Goal: Task Accomplishment & Management: Manage account settings

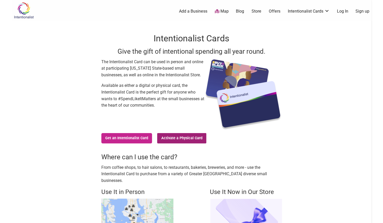
click at [194, 138] on link "Activate a Physical Card" at bounding box center [181, 138] width 49 height 10
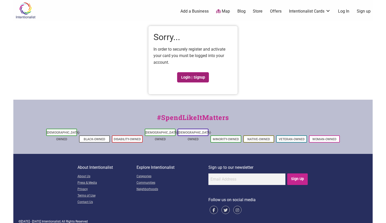
click at [194, 79] on link "Login | Signup" at bounding box center [193, 77] width 32 height 10
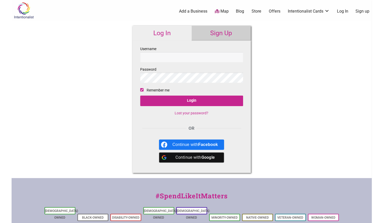
click at [216, 37] on link "Sign Up" at bounding box center [220, 33] width 59 height 15
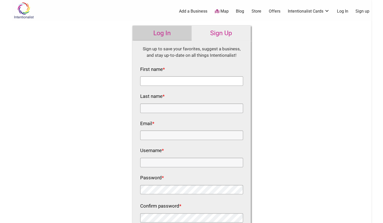
click at [178, 81] on input "First name *" at bounding box center [191, 81] width 103 height 10
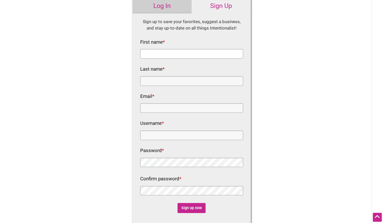
scroll to position [26, 0]
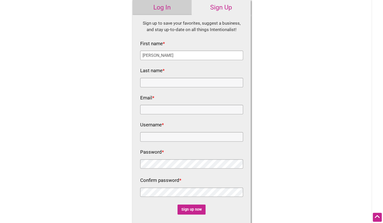
type input "[PERSON_NAME]"
click at [178, 81] on input "Last name *" at bounding box center [191, 83] width 103 height 10
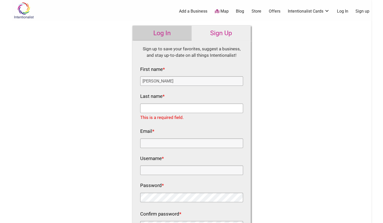
click at [165, 107] on input "Last name *" at bounding box center [191, 109] width 103 height 10
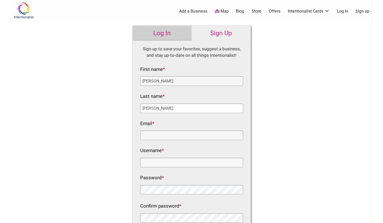
type input "Giang"
click at [161, 133] on input "Email *" at bounding box center [191, 136] width 103 height 10
type input "kellygiang206@gmail.com"
click at [152, 164] on input "Username *" at bounding box center [191, 163] width 103 height 10
type input "jia26"
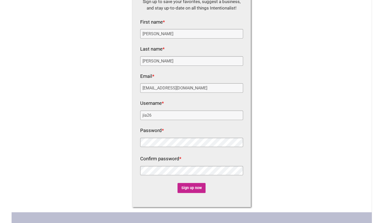
scroll to position [77, 0]
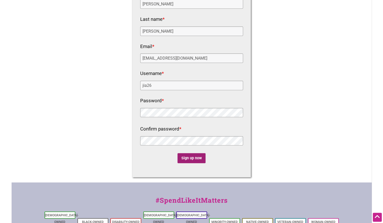
click at [189, 155] on input "Sign up now" at bounding box center [191, 158] width 28 height 10
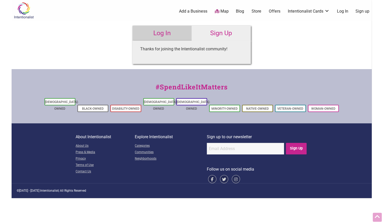
scroll to position [0, 0]
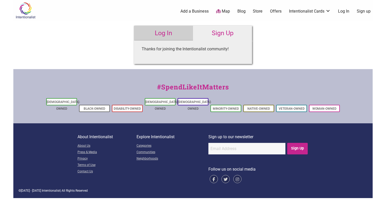
click at [163, 36] on link "Log In" at bounding box center [163, 33] width 59 height 15
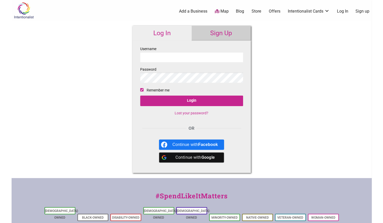
type input "k"
type input "jia26"
click at [140, 96] on input "Login" at bounding box center [191, 101] width 103 height 11
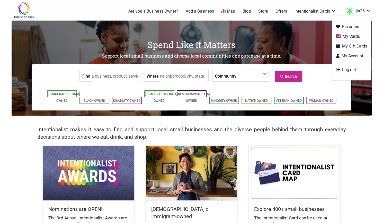
click at [358, 38] on link "My Cards" at bounding box center [351, 36] width 31 height 6
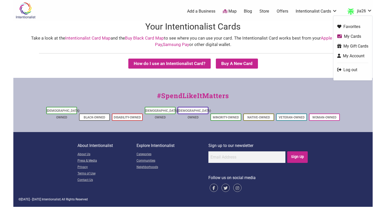
click at [361, 47] on link "My Gift Cards" at bounding box center [353, 46] width 31 height 6
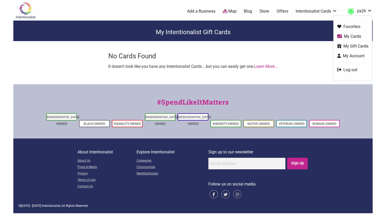
click at [357, 55] on link "My Account" at bounding box center [353, 56] width 31 height 6
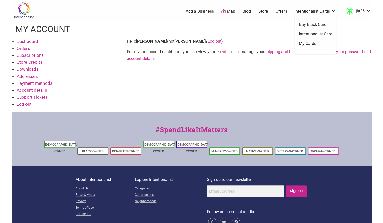
click at [316, 43] on link "My Cards" at bounding box center [314, 44] width 33 height 6
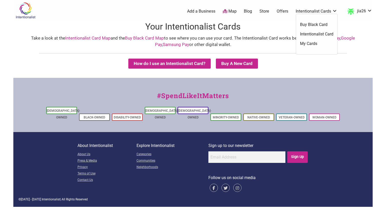
click at [326, 34] on link "Intentionalist Card" at bounding box center [316, 34] width 33 height 6
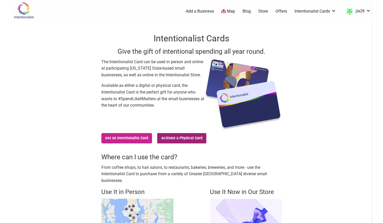
click at [195, 140] on link "Activate a Physical Card" at bounding box center [181, 138] width 49 height 10
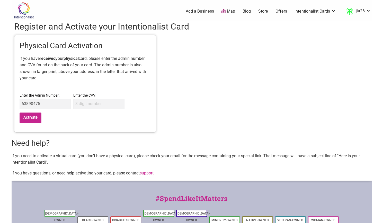
type input "63890475"
click at [104, 107] on input "Enter the CVV:" at bounding box center [98, 104] width 51 height 10
type input "414"
click at [35, 118] on input "Activate" at bounding box center [31, 118] width 22 height 11
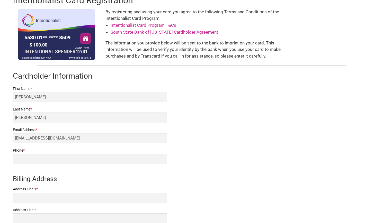
scroll to position [51, 0]
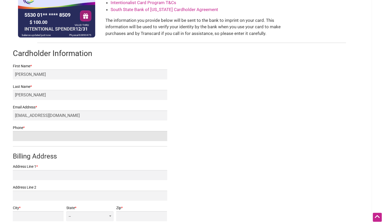
click at [55, 133] on input "Phone *" at bounding box center [90, 136] width 154 height 10
type input "2064765947"
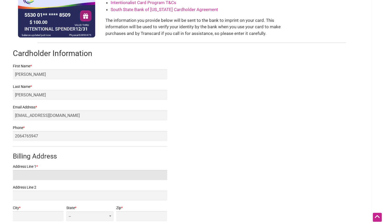
click at [43, 177] on input "Address Line 1 *" at bounding box center [90, 175] width 154 height 10
type input "2"
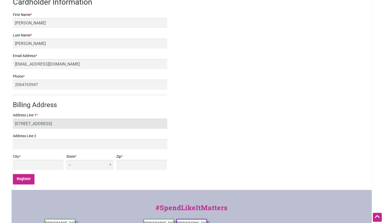
type input "[STREET_ADDRESS]"
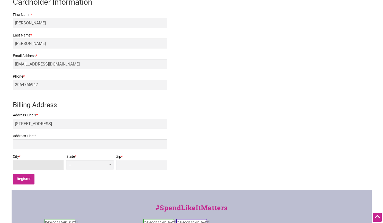
click at [43, 166] on input "City *" at bounding box center [38, 165] width 51 height 10
type input "[GEOGRAPHIC_DATA]"
click at [110, 164] on select "-- AL AK AZ AR CA CO [GEOGRAPHIC_DATA] DE DC [GEOGRAPHIC_DATA] [GEOGRAPHIC_DATA…" at bounding box center [89, 165] width 47 height 10
select select "WA"
click at [100, 160] on select "-- AL AK AZ AR CA CO CT DE DC FL GA HI ID IL IN IA KS KY LA ME MD MA MI MN MS M…" at bounding box center [89, 165] width 47 height 10
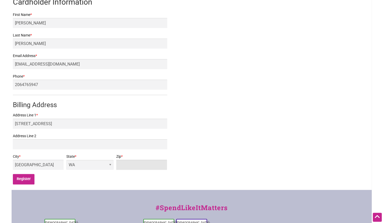
click at [139, 165] on input "Zip *" at bounding box center [141, 165] width 51 height 10
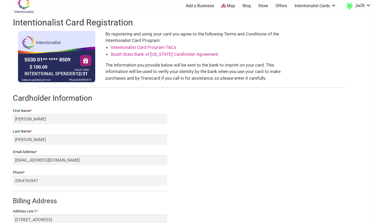
scroll to position [0, 0]
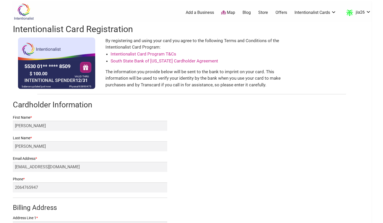
type input "98118"
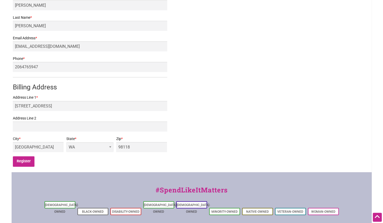
scroll to position [128, 0]
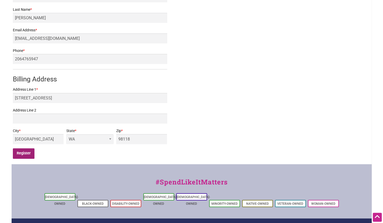
click at [29, 153] on input "Register" at bounding box center [24, 153] width 22 height 11
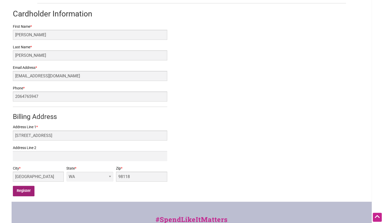
scroll to position [51, 0]
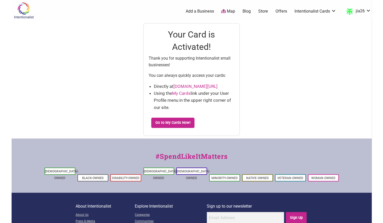
drag, startPoint x: 6, startPoint y: 0, endPoint x: 280, endPoint y: 63, distance: 280.7
click at [280, 63] on div "Intentionalist Spend like it matters 0 Add a Business Map Blog Store Offers Int…" at bounding box center [192, 133] width 360 height 267
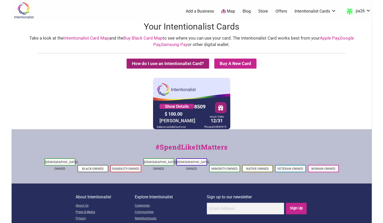
click at [156, 62] on button "How do I use an Intentionalist Card?" at bounding box center [167, 64] width 82 height 10
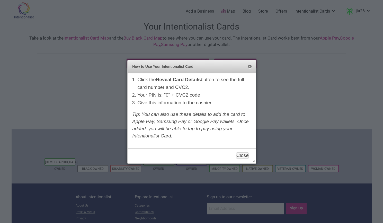
click at [249, 67] on button "Close" at bounding box center [249, 67] width 4 height 4
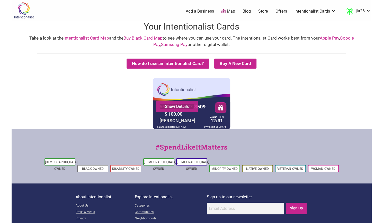
click at [183, 107] on link "Show Details" at bounding box center [176, 106] width 35 height 5
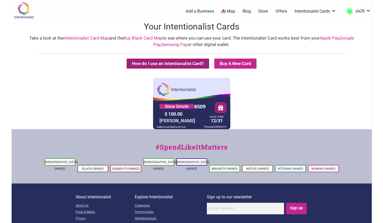
click at [184, 59] on button "How do I use an Intentionalist Card?" at bounding box center [167, 64] width 82 height 10
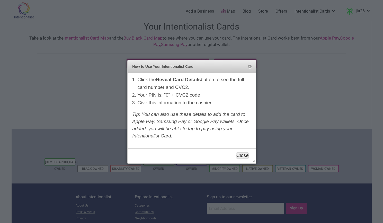
click at [241, 156] on button "Close" at bounding box center [242, 155] width 13 height 6
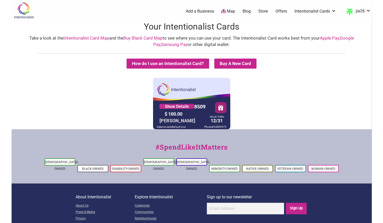
click at [220, 109] on button "button" at bounding box center [220, 108] width 11 height 10
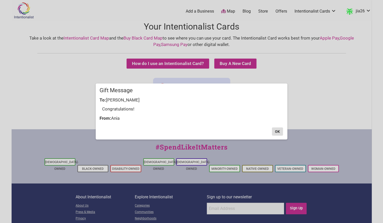
click at [276, 132] on button "OK" at bounding box center [277, 131] width 11 height 8
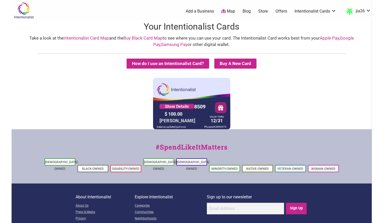
click at [221, 108] on button "button" at bounding box center [220, 108] width 11 height 10
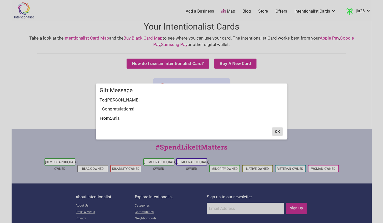
click at [274, 133] on button "OK" at bounding box center [277, 131] width 11 height 8
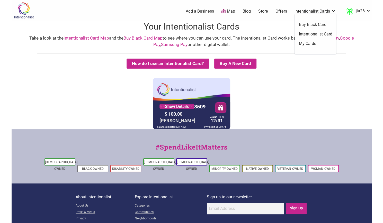
click at [317, 34] on link "Intentionalist Card" at bounding box center [314, 34] width 33 height 6
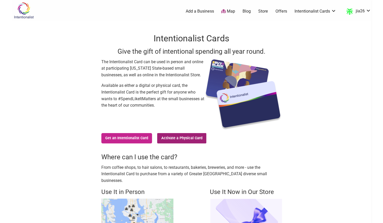
click at [191, 141] on link "Activate a Physical Card" at bounding box center [181, 138] width 49 height 10
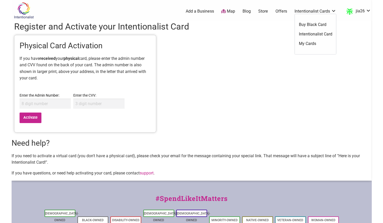
click at [309, 43] on link "My Cards" at bounding box center [314, 44] width 33 height 6
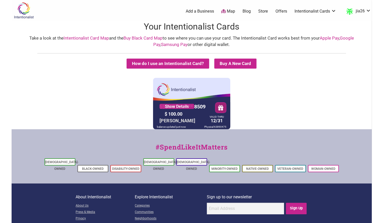
scroll to position [26, 0]
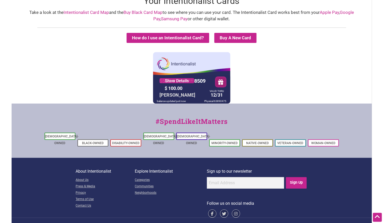
click at [217, 80] on button "button" at bounding box center [220, 82] width 11 height 11
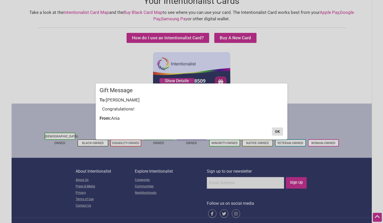
click at [277, 131] on button "OK" at bounding box center [277, 131] width 11 height 8
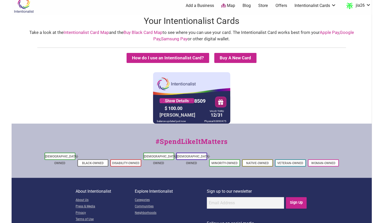
scroll to position [0, 0]
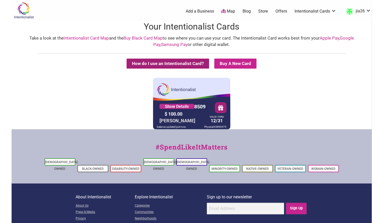
click at [161, 65] on button "How do I use an Intentionalist Card?" at bounding box center [167, 64] width 82 height 10
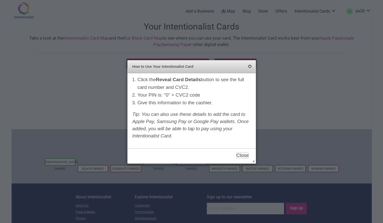
click at [250, 67] on button "Close" at bounding box center [249, 67] width 4 height 4
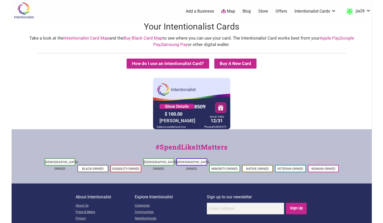
click at [230, 9] on link "Map" at bounding box center [228, 11] width 14 height 6
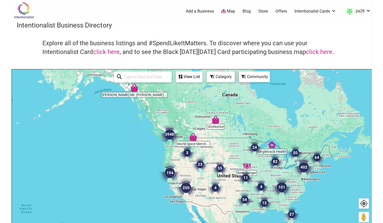
click at [194, 78] on div "View List" at bounding box center [189, 77] width 26 height 10
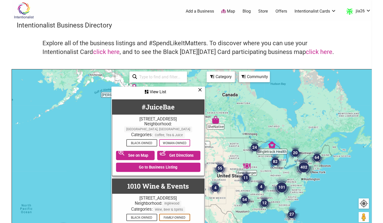
click at [201, 90] on icon at bounding box center [200, 90] width 4 height 0
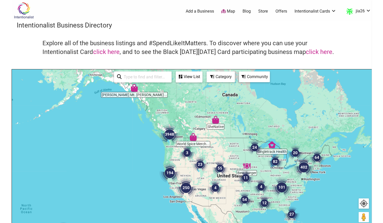
click at [170, 135] on img "3948" at bounding box center [169, 134] width 25 height 25
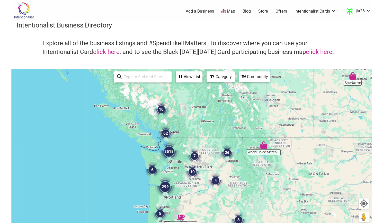
click at [172, 153] on img "3518" at bounding box center [168, 151] width 25 height 25
click at [171, 153] on img "3518" at bounding box center [169, 151] width 25 height 25
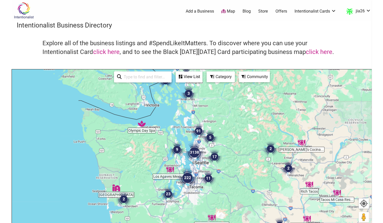
click at [196, 155] on img "3138" at bounding box center [194, 152] width 25 height 25
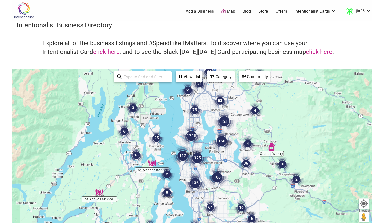
click at [195, 159] on img "325" at bounding box center [197, 158] width 25 height 25
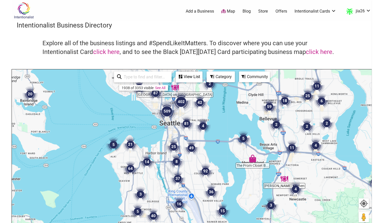
drag, startPoint x: 182, startPoint y: 135, endPoint x: 189, endPoint y: 157, distance: 23.6
click at [189, 157] on img "49" at bounding box center [191, 148] width 20 height 20
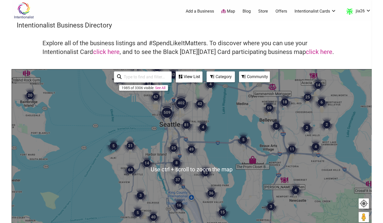
click at [174, 126] on div "To navigate, press the arrow keys." at bounding box center [191, 169] width 359 height 200
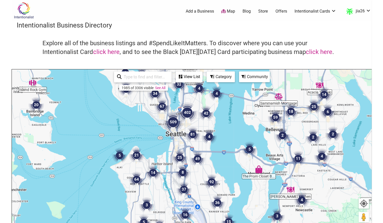
drag, startPoint x: 178, startPoint y: 132, endPoint x: 182, endPoint y: 137, distance: 6.3
click at [182, 137] on div "To navigate, press the arrow keys." at bounding box center [191, 169] width 359 height 200
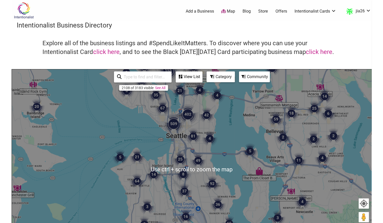
click at [195, 77] on div "View List" at bounding box center [189, 77] width 26 height 10
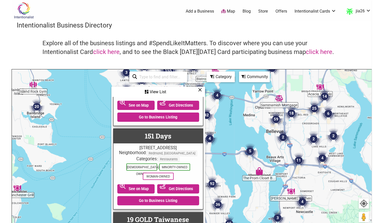
scroll to position [51, 0]
click at [204, 87] on div "Category" at bounding box center [158, 92] width 92 height 10
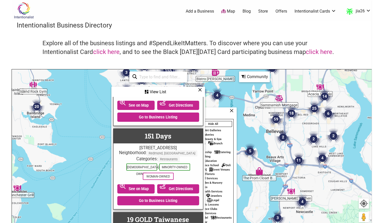
click at [220, 111] on div "Category" at bounding box center [191, 113] width 89 height 10
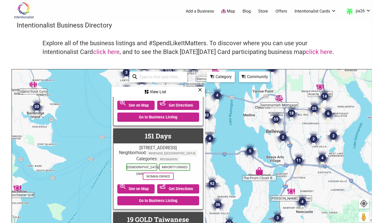
click at [236, 55] on h4 "Explore all of the business listings and #SpendLikeItMatters. To discover where…" at bounding box center [191, 47] width 298 height 17
click at [200, 90] on icon at bounding box center [200, 90] width 4 height 0
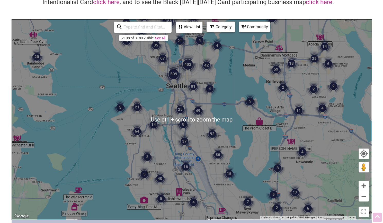
scroll to position [0, 0]
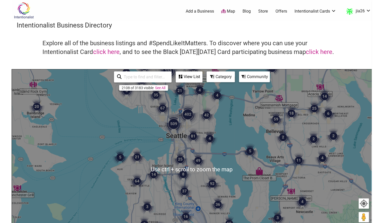
click at [202, 77] on div "Category" at bounding box center [189, 77] width 26 height 10
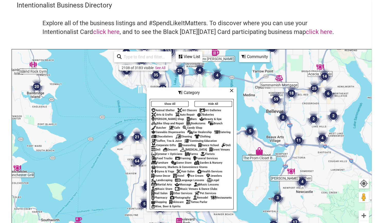
scroll to position [26, 0]
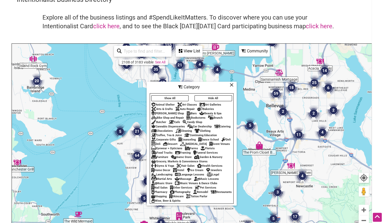
click at [191, 156] on div "Game Store" at bounding box center [181, 156] width 21 height 3
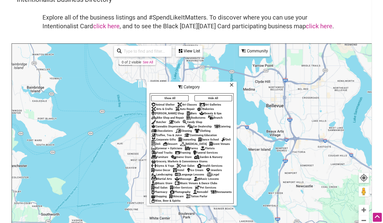
click at [229, 82] on div "Category" at bounding box center [191, 87] width 89 height 10
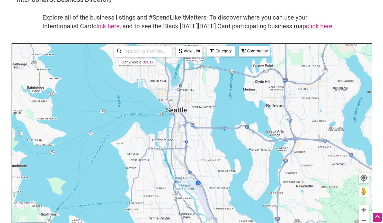
click at [202, 54] on div "Community" at bounding box center [189, 51] width 26 height 10
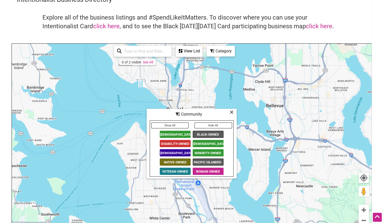
click at [230, 112] on icon at bounding box center [231, 112] width 4 height 0
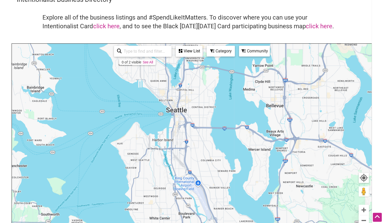
click at [202, 53] on div "Category" at bounding box center [189, 51] width 26 height 10
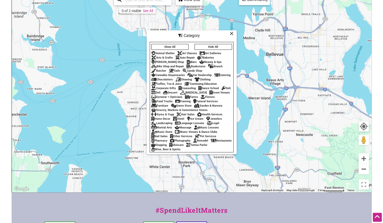
scroll to position [51, 0]
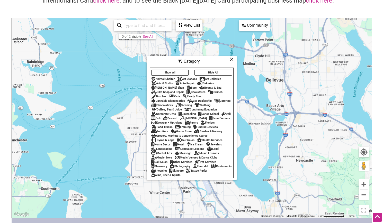
click at [205, 71] on button "Hide All" at bounding box center [213, 73] width 38 height 6
click at [193, 90] on div "Bookstores" at bounding box center [195, 91] width 19 height 3
click at [231, 59] on icon at bounding box center [231, 59] width 4 height 0
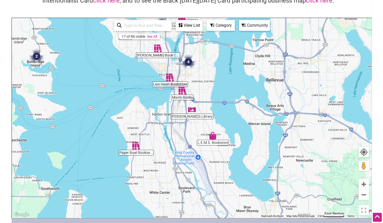
click at [172, 81] on img "Lion Heart Bookstore" at bounding box center [170, 77] width 12 height 12
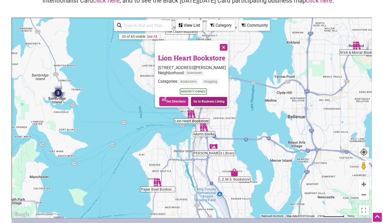
click at [208, 99] on link "Go to Business Listing" at bounding box center [209, 101] width 36 height 9
click at [226, 44] on button "Close" at bounding box center [222, 46] width 13 height 13
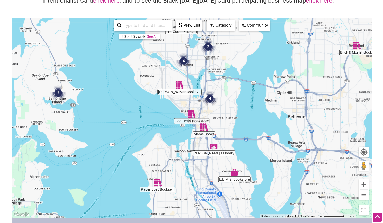
click at [204, 130] on img "Mam's Books" at bounding box center [204, 127] width 12 height 12
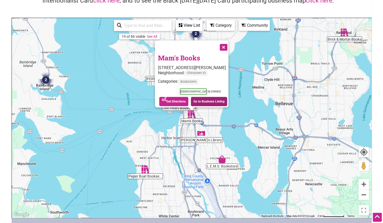
click at [216, 101] on link "Go to Business Listing" at bounding box center [209, 101] width 36 height 9
click at [225, 45] on button "Close" at bounding box center [222, 46] width 13 height 13
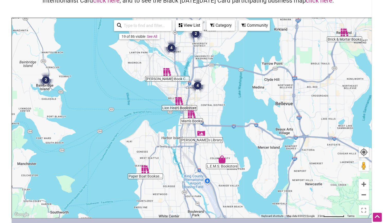
click at [202, 139] on img "Estelita's Library" at bounding box center [201, 133] width 12 height 12
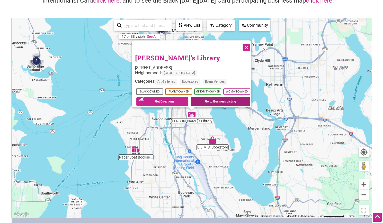
click at [234, 100] on link "Go to Business Listing" at bounding box center [220, 101] width 59 height 9
click at [247, 43] on button "Close" at bounding box center [245, 46] width 13 height 13
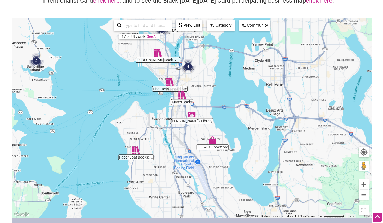
click at [187, 68] on img "4" at bounding box center [188, 67] width 20 height 20
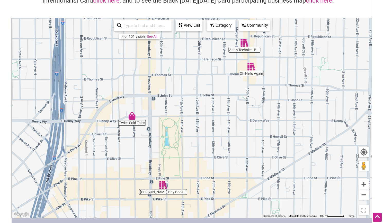
click at [251, 70] on img "Oh Hello Again" at bounding box center [251, 67] width 12 height 12
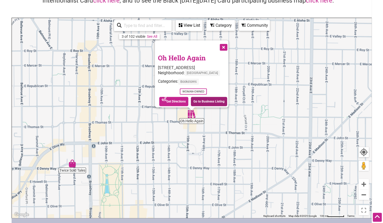
click at [208, 100] on link "Go to Business Listing" at bounding box center [209, 101] width 36 height 9
click at [227, 46] on button "Close" at bounding box center [222, 46] width 13 height 13
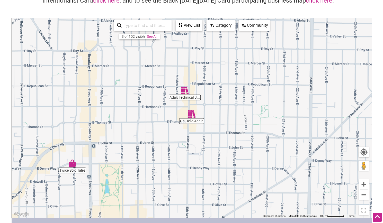
click at [185, 94] on img "Ada's Technical Books and Café" at bounding box center [185, 91] width 12 height 12
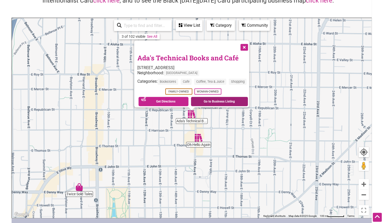
click at [214, 100] on link "Go to Business Listing" at bounding box center [219, 101] width 57 height 9
click at [250, 46] on button "Close" at bounding box center [243, 46] width 13 height 13
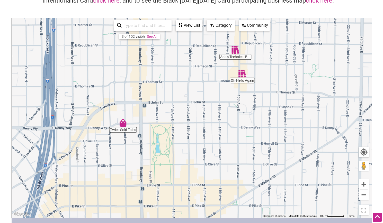
drag, startPoint x: 170, startPoint y: 161, endPoint x: 212, endPoint y: 99, distance: 75.1
click at [212, 99] on div "To navigate, press the arrow keys." at bounding box center [191, 118] width 359 height 200
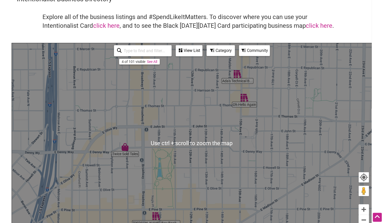
scroll to position [26, 0]
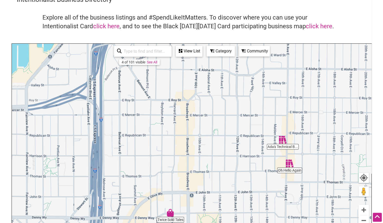
drag, startPoint x: 166, startPoint y: 112, endPoint x: 204, endPoint y: 165, distance: 65.6
click at [204, 165] on div "To navigate, press the arrow keys." at bounding box center [191, 144] width 359 height 200
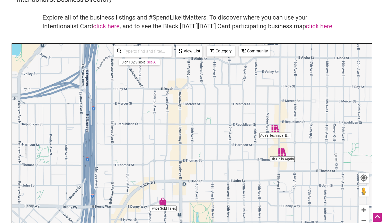
click at [163, 204] on img "Twice Sold Tales" at bounding box center [163, 202] width 12 height 12
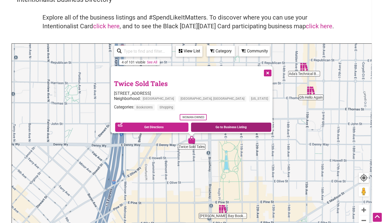
click at [211, 124] on link "Go to Business Listing" at bounding box center [231, 127] width 80 height 9
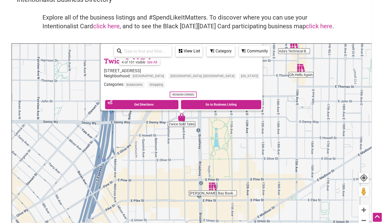
drag, startPoint x: 228, startPoint y: 178, endPoint x: 213, endPoint y: 142, distance: 38.9
click at [213, 142] on div "To navigate, press the arrow keys. Twice Sold Tales 1833 Harvard Ave, Seattle, …" at bounding box center [191, 144] width 359 height 200
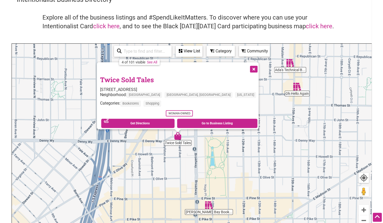
click at [207, 203] on img "Elliott Bay Book Company" at bounding box center [209, 205] width 12 height 12
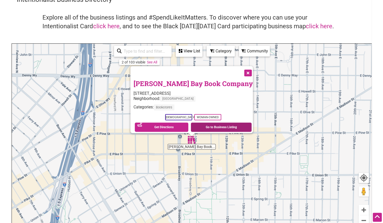
click at [205, 126] on link "Go to Business Listing" at bounding box center [221, 127] width 61 height 9
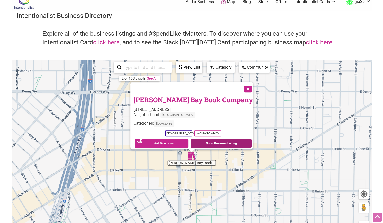
scroll to position [0, 0]
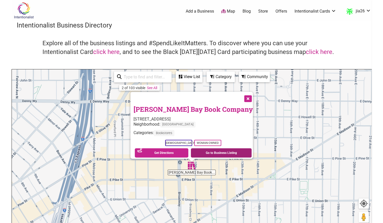
click at [209, 150] on link "Go to Business Listing" at bounding box center [221, 152] width 61 height 9
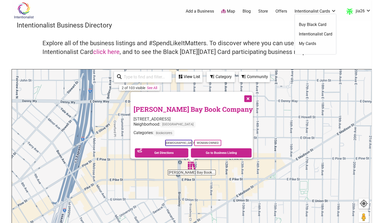
click at [313, 34] on link "Intentionalist Card" at bounding box center [314, 34] width 33 height 6
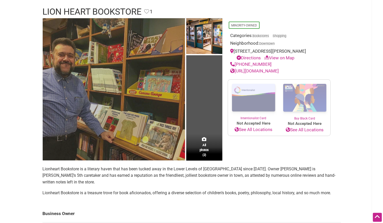
scroll to position [26, 0]
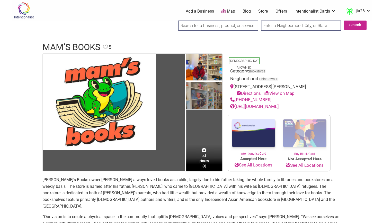
click at [206, 97] on img at bounding box center [204, 96] width 36 height 28
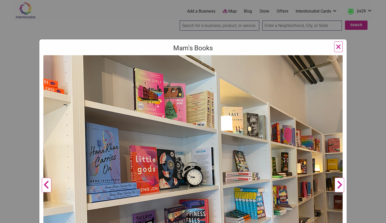
click at [337, 48] on span "×" at bounding box center [338, 47] width 5 height 12
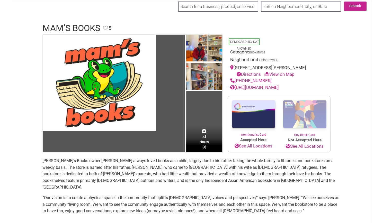
scroll to position [26, 0]
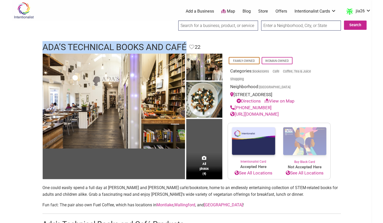
drag, startPoint x: 41, startPoint y: 48, endPoint x: 187, endPoint y: 42, distance: 146.0
click at [187, 42] on div "Ada’s Technical Books and Café Favorite Favorite 22" at bounding box center [191, 47] width 308 height 12
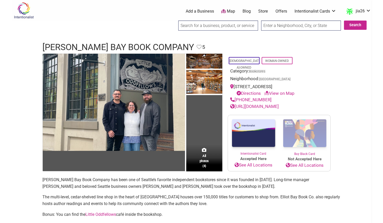
click at [251, 165] on link "See All Locations" at bounding box center [253, 165] width 51 height 7
click at [262, 11] on link "Store" at bounding box center [263, 11] width 10 height 6
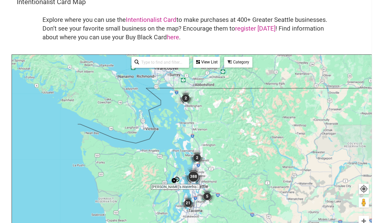
scroll to position [51, 0]
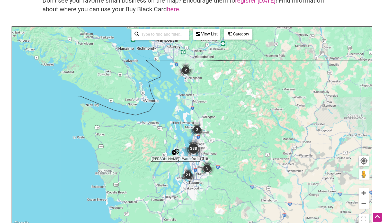
click at [192, 148] on img "388" at bounding box center [193, 148] width 25 height 25
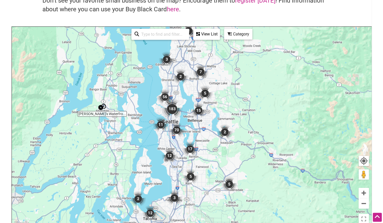
click at [169, 105] on img "183" at bounding box center [172, 109] width 25 height 25
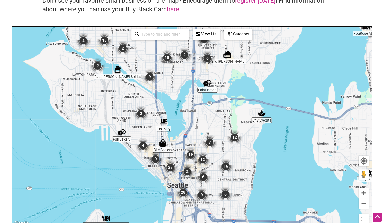
click at [203, 159] on img "12" at bounding box center [203, 160] width 20 height 20
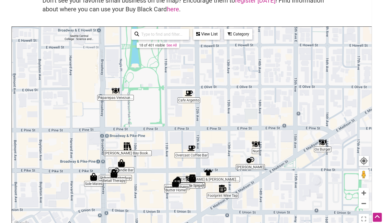
drag, startPoint x: 196, startPoint y: 177, endPoint x: 253, endPoint y: 194, distance: 59.4
click at [253, 194] on div "To navigate, press the arrow keys." at bounding box center [191, 127] width 359 height 200
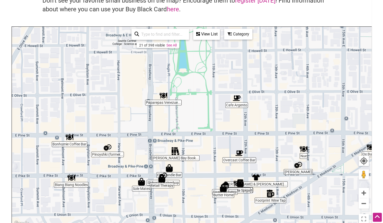
drag, startPoint x: 186, startPoint y: 145, endPoint x: 229, endPoint y: 136, distance: 44.0
click at [233, 147] on img "Overcast Coffee Bar" at bounding box center [239, 153] width 12 height 12
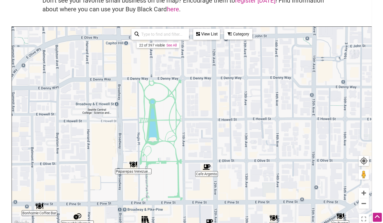
drag, startPoint x: 216, startPoint y: 139, endPoint x: 197, endPoint y: 218, distance: 81.6
click at [197, 219] on div "To navigate, press the arrow keys." at bounding box center [191, 127] width 359 height 200
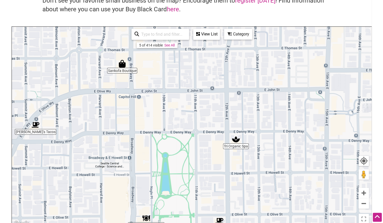
drag, startPoint x: 176, startPoint y: 143, endPoint x: 189, endPoint y: 181, distance: 40.1
click at [189, 181] on div "To navigate, press the arrow keys." at bounding box center [191, 127] width 359 height 200
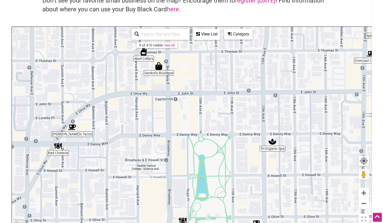
drag, startPoint x: 189, startPoint y: 181, endPoint x: 228, endPoint y: 180, distance: 39.1
click at [228, 180] on div "To navigate, press the arrow keys." at bounding box center [191, 127] width 359 height 200
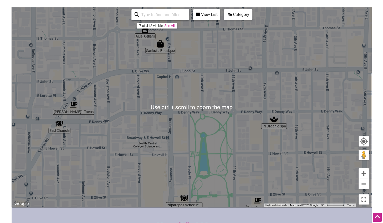
scroll to position [77, 0]
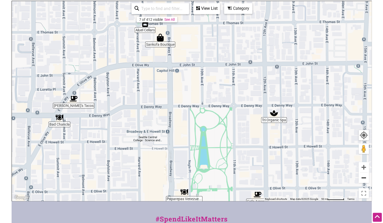
click at [363, 181] on button "Zoom out" at bounding box center [363, 178] width 10 height 10
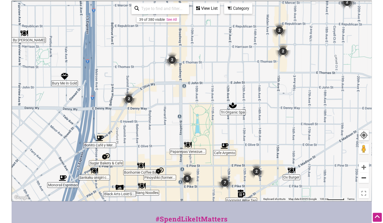
click at [363, 179] on button "Zoom out" at bounding box center [363, 178] width 10 height 10
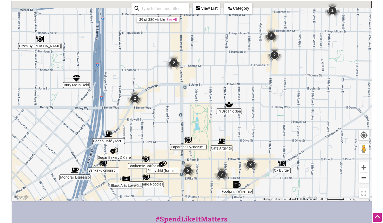
click at [363, 179] on button "Zoom out" at bounding box center [363, 178] width 10 height 10
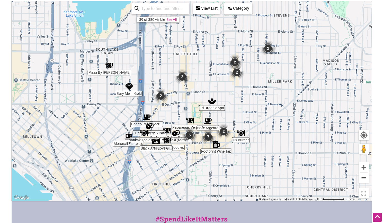
click at [363, 179] on button "Zoom out" at bounding box center [363, 178] width 10 height 10
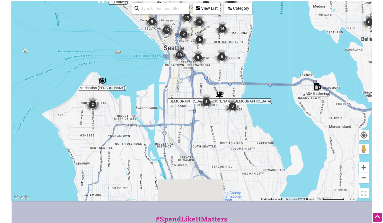
drag, startPoint x: 159, startPoint y: 182, endPoint x: 159, endPoint y: 103, distance: 79.6
click at [159, 103] on div "To navigate, press the arrow keys." at bounding box center [191, 101] width 359 height 200
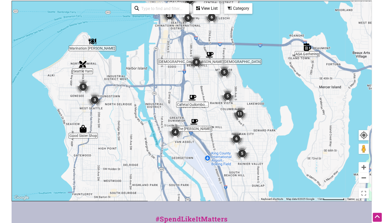
drag, startPoint x: 193, startPoint y: 128, endPoint x: 189, endPoint y: 113, distance: 16.3
click at [189, 112] on div "To navigate, press the arrow keys." at bounding box center [191, 101] width 359 height 200
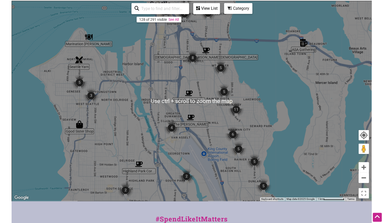
click at [195, 78] on div "To navigate, press the arrow keys." at bounding box center [191, 101] width 359 height 200
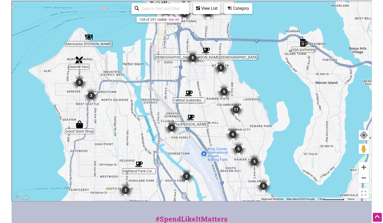
click at [193, 59] on img "8" at bounding box center [193, 58] width 20 height 20
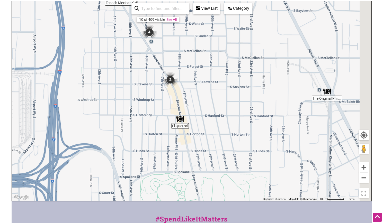
drag, startPoint x: 243, startPoint y: 132, endPoint x: 172, endPoint y: 69, distance: 95.7
click at [172, 69] on div "To navigate, press the arrow keys." at bounding box center [191, 101] width 359 height 200
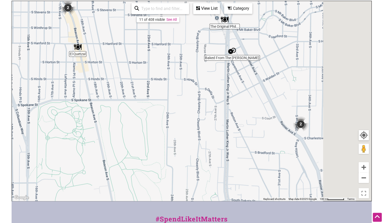
drag, startPoint x: 283, startPoint y: 151, endPoint x: 158, endPoint y: 64, distance: 152.7
click at [155, 59] on div "To navigate, press the arrow keys." at bounding box center [191, 101] width 359 height 200
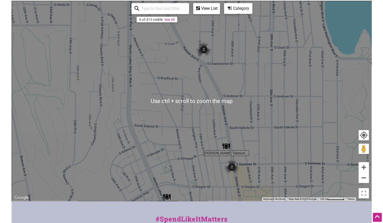
scroll to position [128, 0]
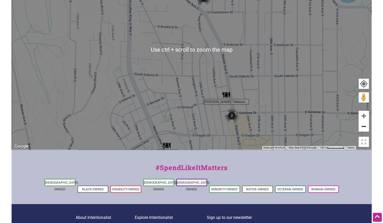
click at [363, 127] on button "Zoom out" at bounding box center [363, 126] width 10 height 10
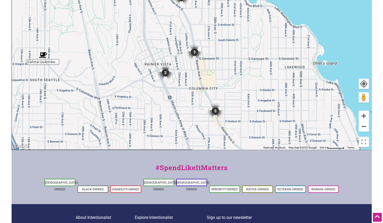
drag, startPoint x: 236, startPoint y: 110, endPoint x: 218, endPoint y: 87, distance: 29.5
click at [218, 87] on div "To navigate, press the arrow keys." at bounding box center [191, 50] width 359 height 200
click at [211, 107] on img "4" at bounding box center [213, 109] width 20 height 20
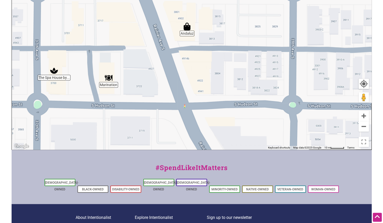
drag, startPoint x: 231, startPoint y: 120, endPoint x: 160, endPoint y: 88, distance: 77.8
click at [160, 88] on div "To navigate, press the arrow keys." at bounding box center [191, 50] width 359 height 200
click at [366, 127] on button "Zoom out" at bounding box center [363, 126] width 10 height 10
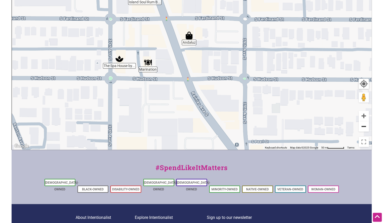
click at [366, 127] on button "Zoom out" at bounding box center [363, 126] width 10 height 10
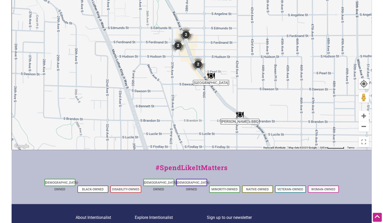
click at [212, 78] on img "Taco City Taqueria" at bounding box center [211, 76] width 12 height 12
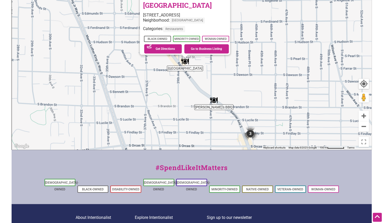
drag, startPoint x: 218, startPoint y: 74, endPoint x: 205, endPoint y: 102, distance: 31.1
click at [205, 102] on div "To navigate, press the arrow keys. Taco City Taqueria 5212 Rainier Ave S, Seatt…" at bounding box center [191, 50] width 359 height 200
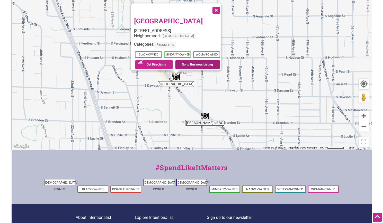
click at [193, 64] on link "Go to Business Listing" at bounding box center [197, 64] width 45 height 9
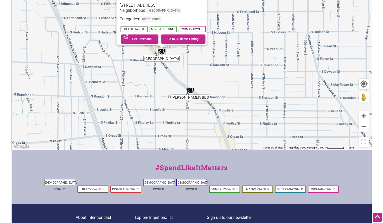
drag, startPoint x: 205, startPoint y: 111, endPoint x: 191, endPoint y: 84, distance: 30.6
click at [191, 84] on div "To navigate, press the arrow keys. Taco City Taqueria 5212 Rainier Ave S, Seatt…" at bounding box center [191, 50] width 359 height 200
click at [190, 94] on img "Emma's BBQ" at bounding box center [190, 91] width 12 height 12
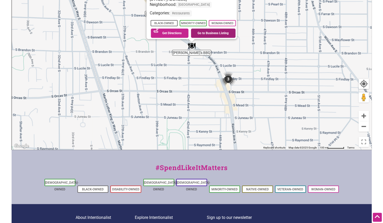
click at [209, 33] on link "Go to Business Listing" at bounding box center [213, 33] width 45 height 9
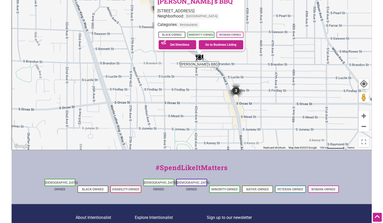
drag, startPoint x: 186, startPoint y: 75, endPoint x: 201, endPoint y: 97, distance: 27.0
click at [201, 97] on div "To navigate, press the arrow keys. Emma's BBQ 5303 Rainier Ave S, Seattle, WA 9…" at bounding box center [191, 50] width 359 height 200
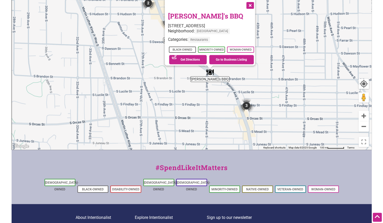
click at [246, 103] on img "3" at bounding box center [246, 106] width 20 height 20
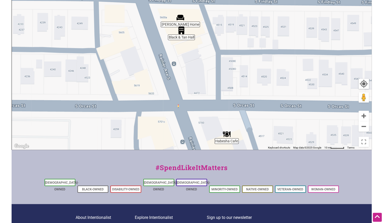
drag, startPoint x: 188, startPoint y: 59, endPoint x: 196, endPoint y: 88, distance: 29.4
click at [199, 91] on div "To navigate, press the arrow keys." at bounding box center [191, 50] width 359 height 200
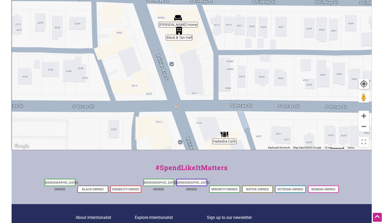
drag, startPoint x: 148, startPoint y: 62, endPoint x: 175, endPoint y: 107, distance: 51.9
click at [175, 105] on div "To navigate, press the arrow keys." at bounding box center [191, 50] width 359 height 200
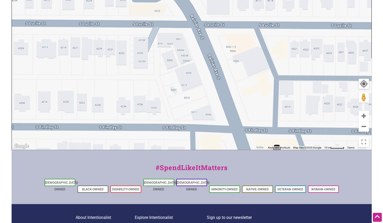
drag, startPoint x: 116, startPoint y: 43, endPoint x: 172, endPoint y: 98, distance: 78.1
click at [174, 107] on div "To navigate, press the arrow keys." at bounding box center [191, 50] width 359 height 200
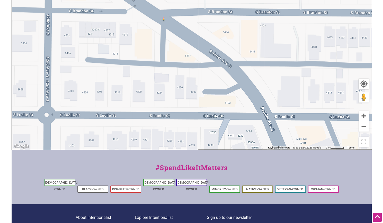
drag, startPoint x: 175, startPoint y: 90, endPoint x: 183, endPoint y: 99, distance: 12.1
click at [184, 102] on div "To navigate, press the arrow keys." at bounding box center [191, 50] width 359 height 200
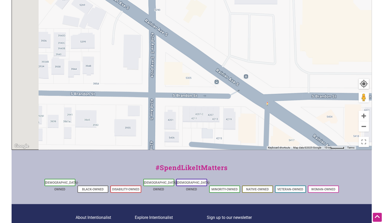
drag, startPoint x: 136, startPoint y: 56, endPoint x: 221, endPoint y: 96, distance: 94.7
click at [221, 96] on div "To navigate, press the arrow keys." at bounding box center [191, 50] width 359 height 200
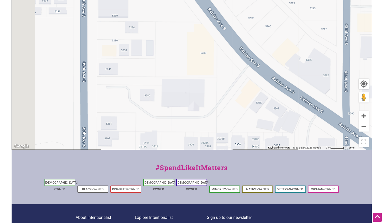
drag, startPoint x: 137, startPoint y: 59, endPoint x: 173, endPoint y: 97, distance: 52.5
click at [173, 97] on div "To navigate, press the arrow keys." at bounding box center [191, 50] width 359 height 200
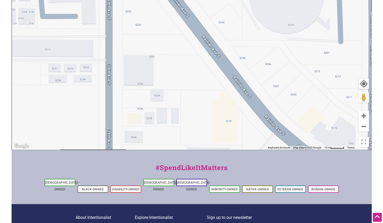
drag, startPoint x: 163, startPoint y: 50, endPoint x: 160, endPoint y: 101, distance: 51.7
click at [160, 101] on div "To navigate, press the arrow keys." at bounding box center [191, 50] width 359 height 200
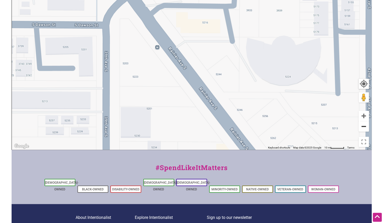
click at [360, 125] on button "Zoom out" at bounding box center [363, 126] width 10 height 10
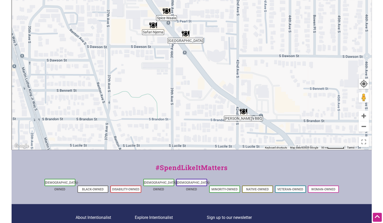
drag, startPoint x: 143, startPoint y: 66, endPoint x: 155, endPoint y: 102, distance: 38.3
click at [155, 102] on div "To navigate, press the arrow keys." at bounding box center [191, 50] width 359 height 200
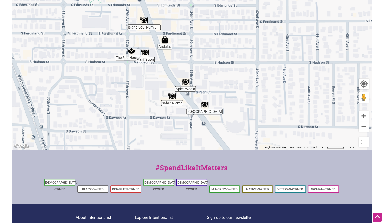
drag, startPoint x: 132, startPoint y: 40, endPoint x: 138, endPoint y: 67, distance: 27.8
click at [138, 67] on div "To navigate, press the arrow keys." at bounding box center [191, 50] width 359 height 200
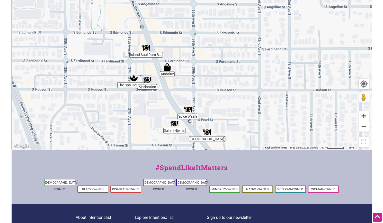
drag, startPoint x: 175, startPoint y: 60, endPoint x: 178, endPoint y: 89, distance: 29.1
click at [178, 89] on div "To navigate, press the arrow keys." at bounding box center [191, 50] width 359 height 200
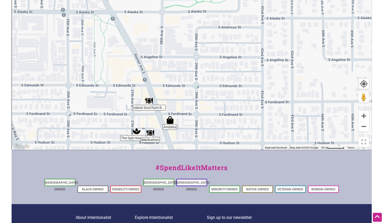
drag, startPoint x: 159, startPoint y: 55, endPoint x: 161, endPoint y: 104, distance: 48.9
click at [161, 104] on div "To navigate, press the arrow keys." at bounding box center [191, 50] width 359 height 200
click at [172, 122] on img "Andaluz" at bounding box center [170, 120] width 12 height 12
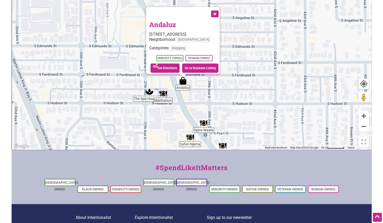
drag, startPoint x: 191, startPoint y: 80, endPoint x: 182, endPoint y: 111, distance: 32.0
click at [182, 111] on div "To navigate, press the arrow keys. Andaluz 4908 Rainier Ave S, Seattle, WA 9811…" at bounding box center [191, 50] width 359 height 200
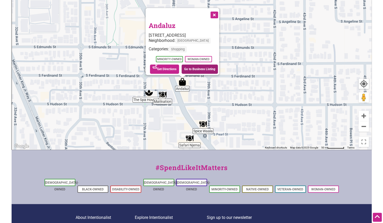
click at [190, 69] on link "Go to Business Listing" at bounding box center [199, 68] width 36 height 9
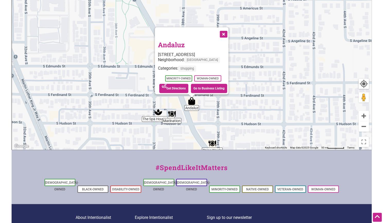
drag, startPoint x: 112, startPoint y: 61, endPoint x: 136, endPoint y: 117, distance: 60.4
click at [136, 117] on div "To navigate, press the arrow keys. Andaluz 4908 Rainier Ave S, Seattle, WA 9811…" at bounding box center [191, 50] width 359 height 200
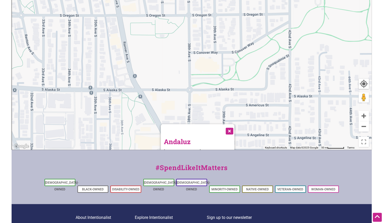
drag, startPoint x: 115, startPoint y: 65, endPoint x: 106, endPoint y: 123, distance: 58.6
click at [106, 123] on div "To navigate, press the arrow keys. Andaluz 4908 Rainier Ave S, Seattle, WA 9811…" at bounding box center [191, 50] width 359 height 200
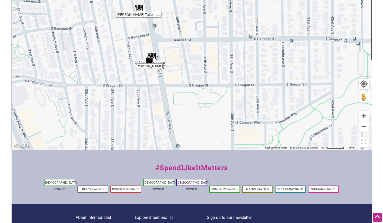
drag, startPoint x: 120, startPoint y: 68, endPoint x: 160, endPoint y: 107, distance: 55.4
click at [160, 107] on div "To navigate, press the arrow keys." at bounding box center [191, 50] width 359 height 200
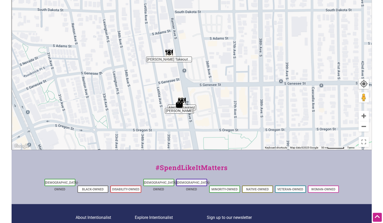
drag, startPoint x: 167, startPoint y: 34, endPoint x: 195, endPoint y: 93, distance: 65.3
click at [195, 93] on div "To navigate, press the arrow keys." at bounding box center [191, 50] width 359 height 200
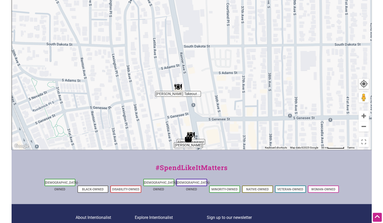
click at [178, 88] on img "Lil Red's Takeout and Catering" at bounding box center [178, 87] width 12 height 12
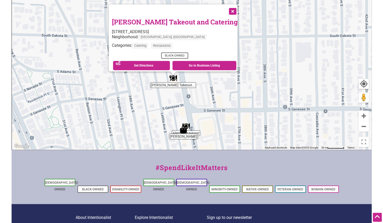
drag, startPoint x: 193, startPoint y: 80, endPoint x: 174, endPoint y: 106, distance: 32.2
click at [174, 105] on div "To navigate, press the arrow keys. Lil Red's Takeout and Catering 4225 Rainier …" at bounding box center [191, 50] width 359 height 200
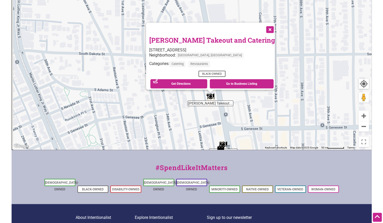
drag, startPoint x: 196, startPoint y: 120, endPoint x: 241, endPoint y: 142, distance: 50.2
click at [241, 142] on div "To navigate, press the arrow keys. Lil Red's Takeout and Catering 4225 Rainier …" at bounding box center [191, 50] width 359 height 200
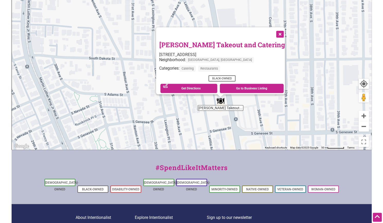
click at [273, 33] on button "Close" at bounding box center [279, 33] width 13 height 13
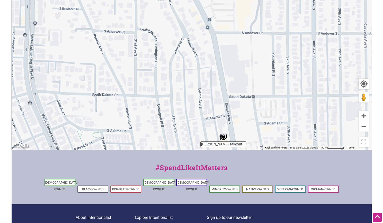
drag, startPoint x: 208, startPoint y: 38, endPoint x: 234, endPoint y: 99, distance: 66.3
click at [212, 110] on div "To navigate, press the arrow keys." at bounding box center [191, 50] width 359 height 200
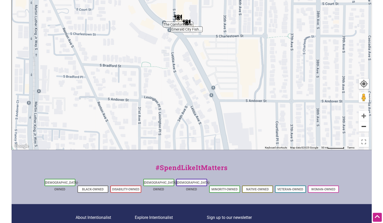
click at [364, 127] on button "Zoom out" at bounding box center [363, 126] width 10 height 10
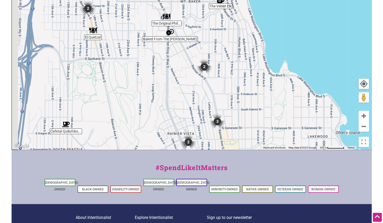
drag, startPoint x: 147, startPoint y: 46, endPoint x: 164, endPoint y: 86, distance: 42.8
click at [164, 86] on div "To navigate, press the arrow keys." at bounding box center [191, 50] width 359 height 200
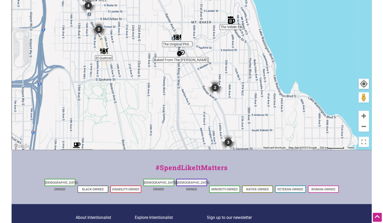
drag, startPoint x: 159, startPoint y: 57, endPoint x: 171, endPoint y: 75, distance: 21.3
click at [171, 75] on div "To navigate, press the arrow keys." at bounding box center [191, 50] width 359 height 200
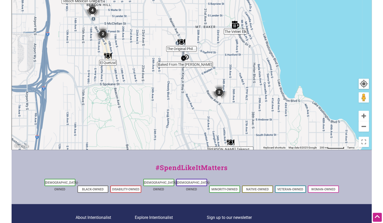
click at [185, 57] on img "Baked From The Hart" at bounding box center [185, 58] width 12 height 12
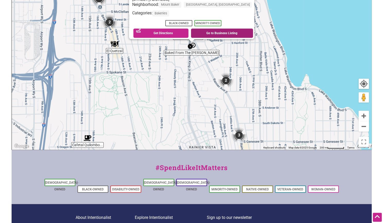
click at [205, 32] on link "Go to Business Listing" at bounding box center [222, 33] width 62 height 9
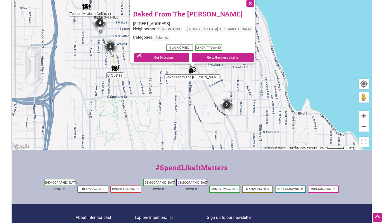
drag, startPoint x: 157, startPoint y: 60, endPoint x: 157, endPoint y: 87, distance: 27.0
click at [157, 87] on div "To navigate, press the arrow keys. Baked From The Hart 2801 S Hanford St, Seatt…" at bounding box center [191, 50] width 359 height 200
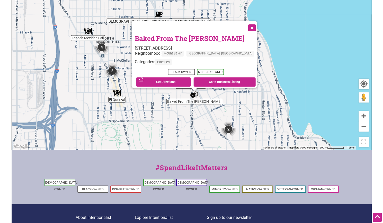
drag, startPoint x: 122, startPoint y: 61, endPoint x: 124, endPoint y: 85, distance: 23.7
click at [124, 85] on div "To navigate, press the arrow keys. Baked From The Hart 2801 S Hanford St, Seatt…" at bounding box center [191, 50] width 359 height 200
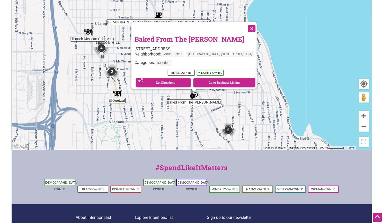
click at [124, 80] on div "To navigate, press the arrow keys. Baked From The Hart 2801 S Hanford St, Seatt…" at bounding box center [191, 50] width 359 height 200
click at [111, 73] on img "2" at bounding box center [112, 72] width 20 height 20
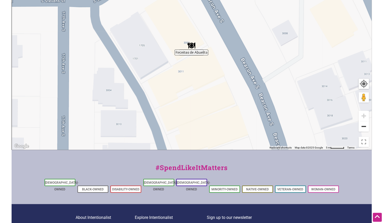
click at [361, 127] on button "Zoom out" at bounding box center [363, 126] width 10 height 10
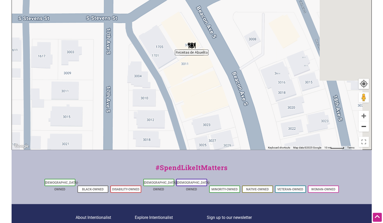
click at [361, 127] on button "Zoom out" at bounding box center [363, 126] width 10 height 10
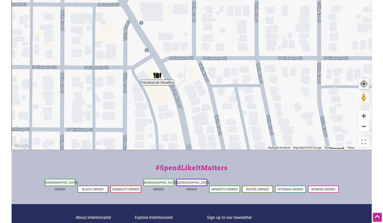
drag, startPoint x: 239, startPoint y: 85, endPoint x: 213, endPoint y: 124, distance: 47.7
click at [210, 125] on div "To navigate, press the arrow keys." at bounding box center [191, 50] width 359 height 200
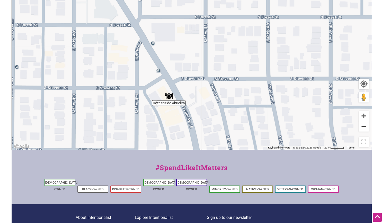
click at [362, 126] on button "Zoom out" at bounding box center [363, 126] width 10 height 10
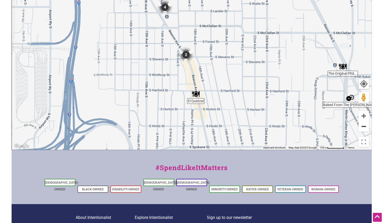
click at [362, 126] on button "Zoom out" at bounding box center [363, 126] width 10 height 10
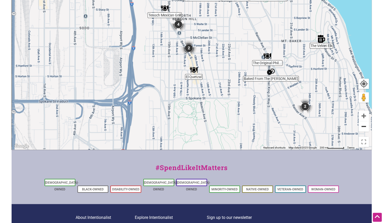
click at [362, 126] on button "Zoom out" at bounding box center [363, 126] width 10 height 10
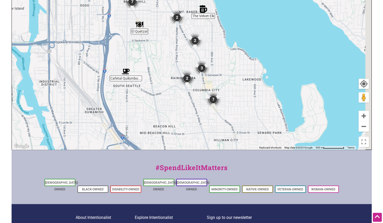
drag, startPoint x: 253, startPoint y: 76, endPoint x: 193, endPoint y: 36, distance: 72.0
click at [193, 36] on img "2" at bounding box center [195, 41] width 20 height 20
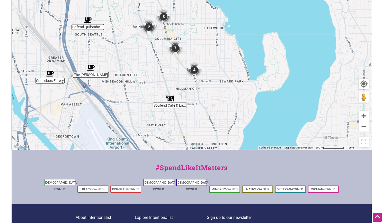
drag, startPoint x: 249, startPoint y: 99, endPoint x: 216, endPoint y: 52, distance: 57.5
click at [216, 52] on div "To navigate, press the arrow keys." at bounding box center [191, 50] width 359 height 200
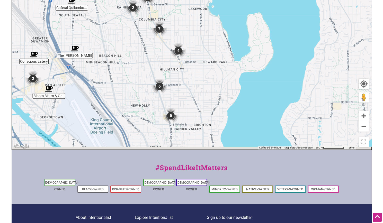
drag, startPoint x: 228, startPoint y: 75, endPoint x: 209, endPoint y: 50, distance: 31.8
click at [209, 50] on div "To navigate, press the arrow keys." at bounding box center [191, 50] width 359 height 200
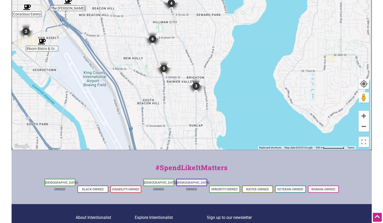
drag, startPoint x: 180, startPoint y: 130, endPoint x: 179, endPoint y: 90, distance: 40.1
click at [176, 89] on div "To navigate, press the arrow keys." at bounding box center [191, 50] width 359 height 200
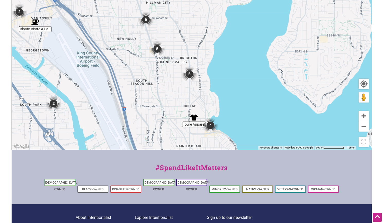
drag, startPoint x: 198, startPoint y: 115, endPoint x: 193, endPoint y: 103, distance: 12.9
click at [193, 103] on div "To navigate, press the arrow keys." at bounding box center [191, 50] width 359 height 200
click at [362, 119] on button "Zoom in" at bounding box center [363, 116] width 10 height 10
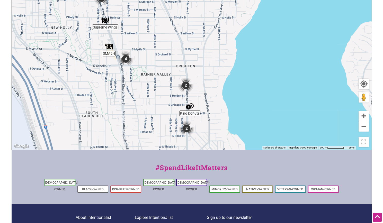
click at [107, 47] on img "SMA5H" at bounding box center [109, 47] width 12 height 12
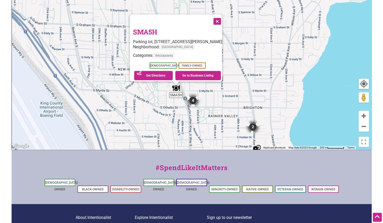
drag
click at [164, 108] on div "To navigate, press the arrow keys. SMA5H Parking lot, 7101 Martin Luther King J…" at bounding box center [191, 50] width 359 height 200
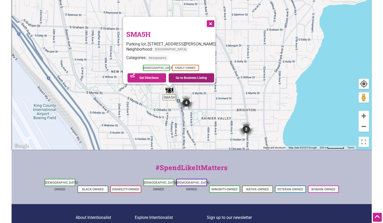
click at [200, 74] on link "Go to Business Listing" at bounding box center [191, 77] width 46 height 9
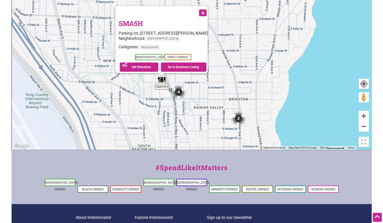
drag, startPoint x: 220, startPoint y: 109, endPoint x: 212, endPoint y: 97, distance: 14.0
click at [212, 97] on div "To navigate, press the arrow keys. SMA5H Parking lot, 7101 Martin Luther King J…" at bounding box center [191, 50] width 359 height 200
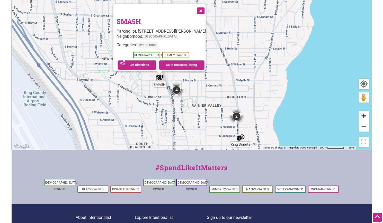
click at [363, 119] on button "Zoom in" at bounding box center [363, 116] width 10 height 10
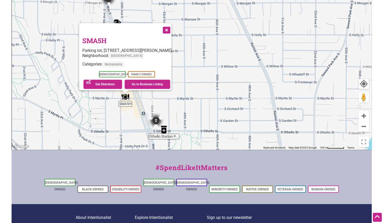
drag, startPoint x: 198, startPoint y: 119, endPoint x: 198, endPoint y: 90, distance: 29.0
click at [198, 90] on div "To navigate, press the arrow keys. SMA5H Parking lot, 7101 Martin Luther King J…" at bounding box center [191, 50] width 359 height 200
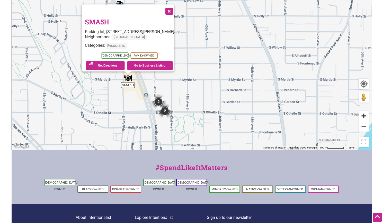
click at [363, 115] on button "Zoom in" at bounding box center [363, 116] width 10 height 10
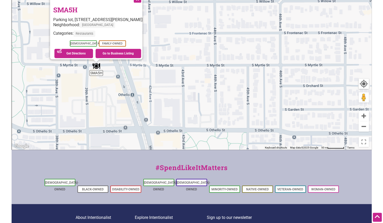
drag, startPoint x: 187, startPoint y: 123, endPoint x: 219, endPoint y: 79, distance: 55.2
click at [219, 79] on div "To navigate, press the arrow keys. SMA5H Parking lot, 7101 Martin Luther King J…" at bounding box center [191, 50] width 359 height 200
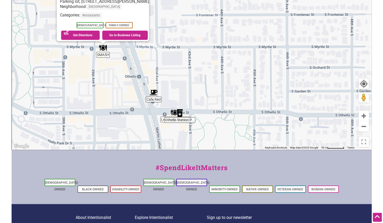
drag, startPoint x: 186, startPoint y: 101, endPoint x: 197, endPoint y: 78, distance: 25.6
click at [197, 78] on div "To navigate, press the arrow keys. SMA5H Parking lot, 7101 Martin Luther King J…" at bounding box center [191, 50] width 359 height 200
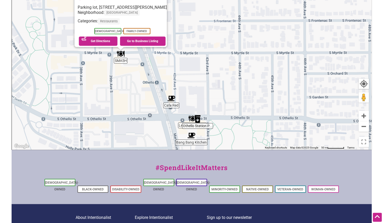
drag, startPoint x: 178, startPoint y: 85, endPoint x: 191, endPoint y: 92, distance: 14.3
click at [191, 93] on div "To navigate, press the arrow keys. SMA5H Parking lot, 7101 Martin Luther King J…" at bounding box center [191, 50] width 359 height 200
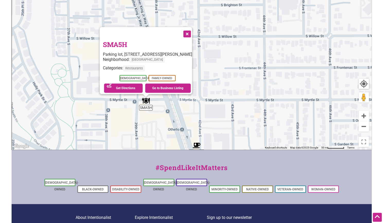
drag, startPoint x: 196, startPoint y: 59, endPoint x: 216, endPoint y: 116, distance: 60.5
click at [215, 123] on div "To navigate, press the arrow keys. SMA5H Parking lot, 7101 Martin Luther King J…" at bounding box center [191, 50] width 359 height 200
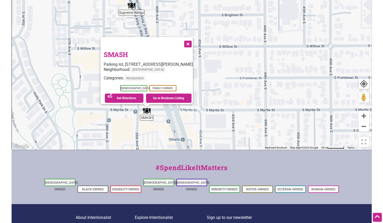
click at [193, 37] on button "Close" at bounding box center [187, 43] width 13 height 13
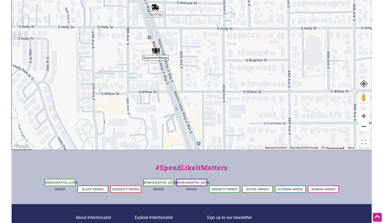
drag, startPoint x: 131, startPoint y: 24, endPoint x: 157, endPoint y: 72, distance: 54.3
click at [157, 72] on div "To navigate, press the arrow keys." at bounding box center [191, 50] width 359 height 200
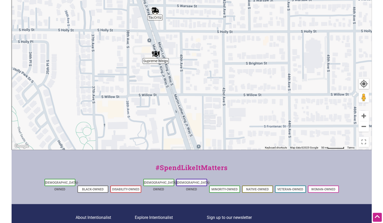
click at [154, 54] on img "Supreme Wings" at bounding box center [156, 54] width 12 height 12
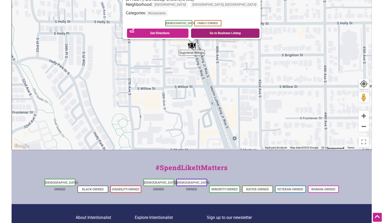
click at [209, 33] on link "Go to Business Listing" at bounding box center [225, 33] width 69 height 9
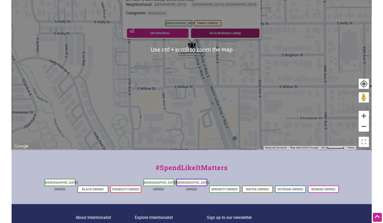
scroll to position [154, 0]
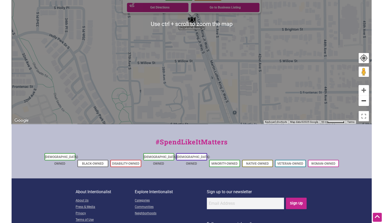
click at [359, 103] on button "Zoom out" at bounding box center [363, 101] width 10 height 10
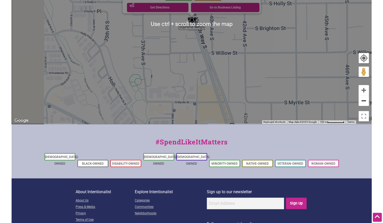
click at [359, 103] on button "Zoom out" at bounding box center [363, 101] width 10 height 10
click at [360, 103] on button "Zoom out" at bounding box center [363, 101] width 10 height 10
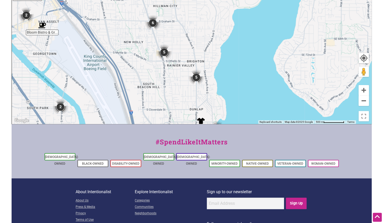
drag, startPoint x: 238, startPoint y: 74, endPoint x: 203, endPoint y: 92, distance: 40.0
click at [202, 92] on div "To navigate, press the arrow keys." at bounding box center [191, 24] width 359 height 200
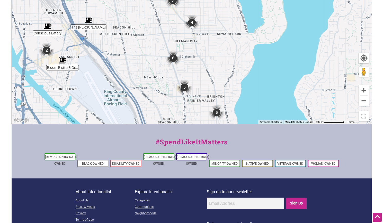
drag, startPoint x: 164, startPoint y: 23, endPoint x: 267, endPoint y: 58, distance: 108.5
click at [184, 57] on div "To navigate, press the arrow keys." at bounding box center [191, 24] width 359 height 200
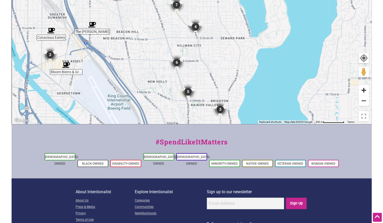
click at [360, 88] on button "Zoom in" at bounding box center [363, 90] width 10 height 10
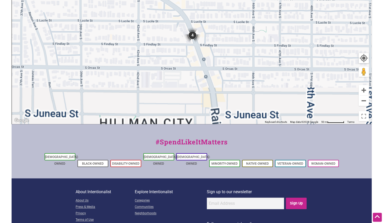
drag, startPoint x: 227, startPoint y: 98, endPoint x: 191, endPoint y: 25, distance: 81.3
click at [199, 15] on div "To navigate, press the arrow keys." at bounding box center [191, 24] width 359 height 200
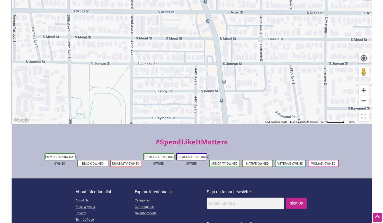
drag, startPoint x: 178, startPoint y: 80, endPoint x: 165, endPoint y: 35, distance: 47.0
click at [196, 20] on div "To navigate, press the arrow keys." at bounding box center [191, 24] width 359 height 200
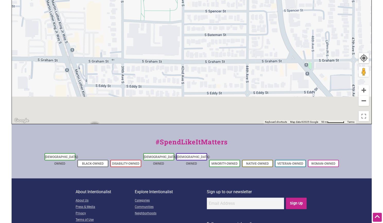
drag, startPoint x: 159, startPoint y: 95, endPoint x: 186, endPoint y: 32, distance: 68.5
click at [185, 33] on div "To navigate, press the arrow keys." at bounding box center [191, 24] width 359 height 200
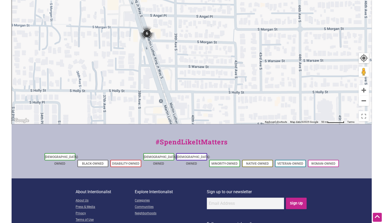
drag, startPoint x: 179, startPoint y: 79, endPoint x: 181, endPoint y: 92, distance: 13.6
click at [181, 92] on div "To navigate, press the arrow keys." at bounding box center [191, 24] width 359 height 200
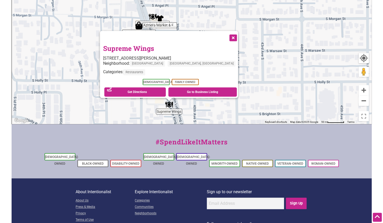
click at [226, 35] on button "Close" at bounding box center [232, 37] width 13 height 13
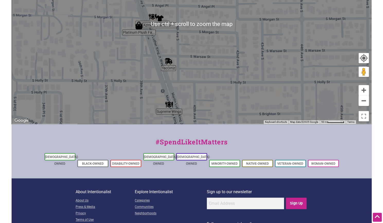
scroll to position [128, 0]
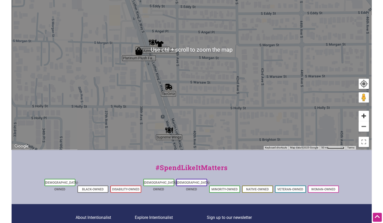
click at [366, 118] on button "Zoom in" at bounding box center [363, 116] width 10 height 10
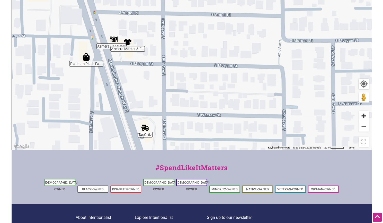
click at [366, 118] on button "Zoom in" at bounding box center [363, 116] width 10 height 10
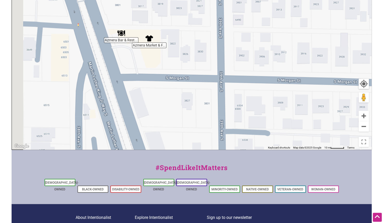
drag, startPoint x: 192, startPoint y: 96, endPoint x: 280, endPoint y: 96, distance: 87.9
click at [280, 96] on div "To navigate, press the arrow keys." at bounding box center [191, 50] width 359 height 200
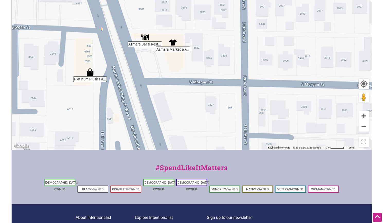
drag, startPoint x: 129, startPoint y: 62, endPoint x: 224, endPoint y: 80, distance: 95.9
click at [152, 65] on div "To navigate, press the arrow keys." at bounding box center [191, 50] width 359 height 200
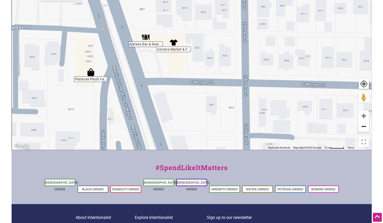
click at [363, 128] on button "Zoom out" at bounding box center [363, 126] width 10 height 10
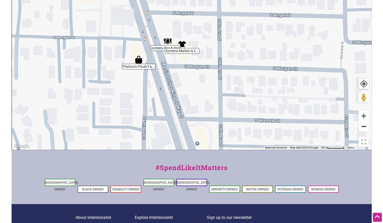
click at [363, 128] on button "Zoom out" at bounding box center [363, 126] width 10 height 10
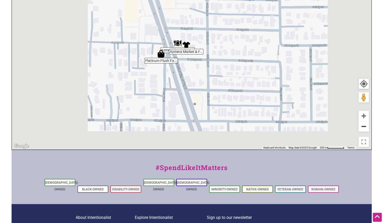
click at [363, 128] on button "Zoom out" at bounding box center [363, 126] width 10 height 10
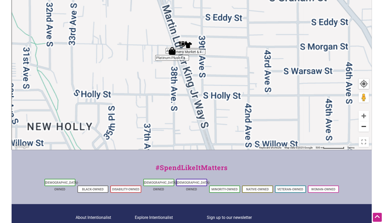
click at [363, 128] on button "Zoom out" at bounding box center [363, 126] width 10 height 10
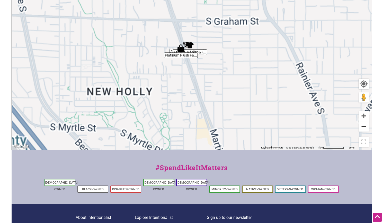
click at [363, 128] on button "Zoom out" at bounding box center [363, 126] width 10 height 10
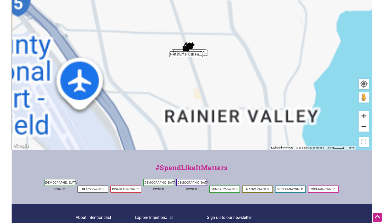
click at [363, 128] on button "Zoom out" at bounding box center [363, 126] width 10 height 10
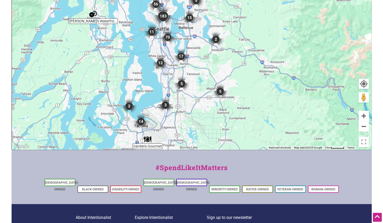
drag, startPoint x: 241, startPoint y: 110, endPoint x: 224, endPoint y: 107, distance: 16.7
click at [226, 107] on div "To navigate, press the arrow keys." at bounding box center [191, 50] width 359 height 200
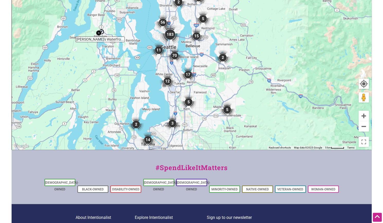
drag, startPoint x: 194, startPoint y: 65, endPoint x: 211, endPoint y: 97, distance: 36.1
click at [211, 97] on div "To navigate, press the arrow keys." at bounding box center [191, 50] width 359 height 200
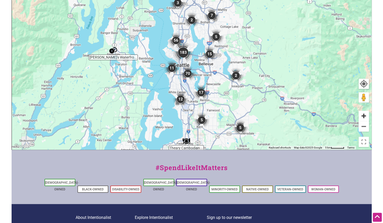
click at [364, 116] on button "Zoom in" at bounding box center [363, 116] width 10 height 10
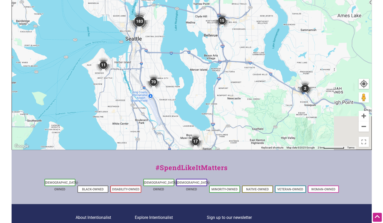
drag, startPoint x: 263, startPoint y: 114, endPoint x: 241, endPoint y: 48, distance: 68.9
click at [240, 50] on div "To navigate, press the arrow keys." at bounding box center [191, 50] width 359 height 200
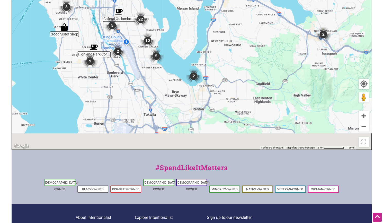
drag, startPoint x: 240, startPoint y: 82, endPoint x: 219, endPoint y: 21, distance: 64.9
click at [219, 21] on div "To navigate, press the arrow keys." at bounding box center [191, 50] width 359 height 200
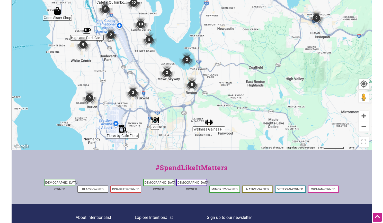
drag, startPoint x: 240, startPoint y: 97, endPoint x: 234, endPoint y: 85, distance: 13.6
click at [234, 85] on div "To navigate, press the arrow keys." at bounding box center [191, 50] width 359 height 200
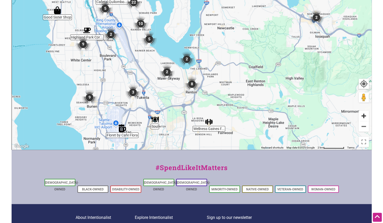
click at [363, 114] on button "Zoom in" at bounding box center [363, 116] width 10 height 10
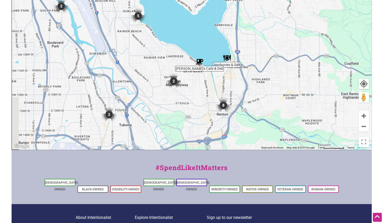
drag, startPoint x: 191, startPoint y: 111, endPoint x: 261, endPoint y: 84, distance: 75.0
click at [261, 86] on div "To navigate, press the arrow keys." at bounding box center [191, 50] width 359 height 200
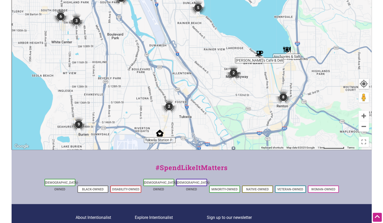
drag, startPoint x: 264, startPoint y: 89, endPoint x: 243, endPoint y: 94, distance: 21.9
click at [241, 95] on div "To navigate, press the arrow keys." at bounding box center [191, 50] width 359 height 200
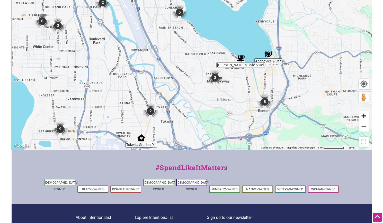
click at [362, 115] on button "Zoom in" at bounding box center [363, 116] width 10 height 10
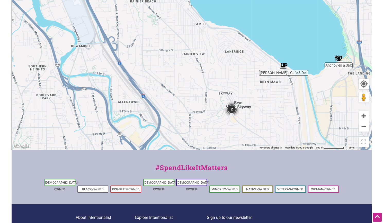
drag, startPoint x: 286, startPoint y: 117, endPoint x: 244, endPoint y: 91, distance: 49.1
click at [243, 91] on div "To navigate, press the arrow keys." at bounding box center [191, 50] width 359 height 200
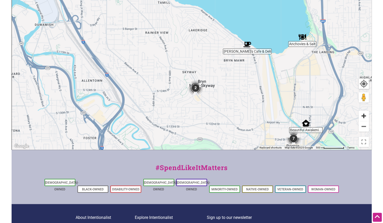
click at [363, 113] on button "Zoom in" at bounding box center [363, 116] width 10 height 10
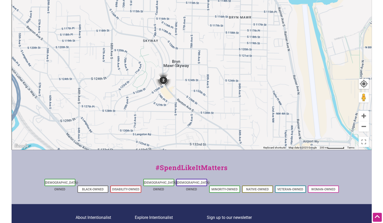
drag, startPoint x: 278, startPoint y: 123, endPoint x: 241, endPoint y: 70, distance: 64.7
click at [241, 70] on div "To navigate, press the arrow keys." at bounding box center [191, 50] width 359 height 200
click at [360, 116] on button "Zoom in" at bounding box center [363, 116] width 10 height 10
click at [359, 116] on button "Zoom in" at bounding box center [363, 116] width 10 height 10
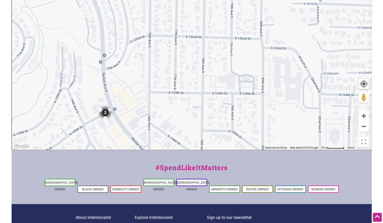
drag, startPoint x: 248, startPoint y: 111, endPoint x: 268, endPoint y: 61, distance: 53.1
click at [268, 61] on div "To navigate, press the arrow keys." at bounding box center [191, 50] width 359 height 200
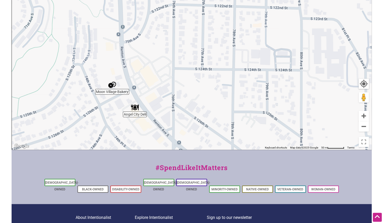
drag, startPoint x: 161, startPoint y: 107, endPoint x: 189, endPoint y: 79, distance: 39.6
click at [189, 79] on div "To navigate, press the arrow keys." at bounding box center [191, 50] width 359 height 200
click at [110, 87] on img "Moon Village Bakery" at bounding box center [112, 85] width 12 height 12
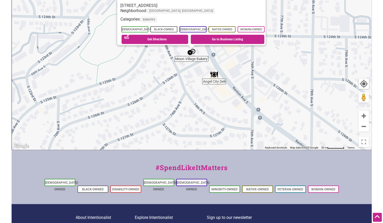
drag, startPoint x: 191, startPoint y: 79, endPoint x: 185, endPoint y: 119, distance: 40.5
click at [185, 119] on div "To navigate, press the arrow keys. Moon Village Bakery 7418 S 126th St, Seattle…" at bounding box center [191, 50] width 359 height 200
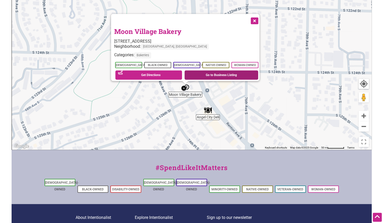
click at [213, 73] on link "Go to Business Listing" at bounding box center [221, 74] width 74 height 9
click at [211, 116] on div "To navigate, press the arrow keys. Moon Village Bakery 7418 S 126th St, Seattle…" at bounding box center [191, 50] width 359 height 200
click at [206, 112] on img "Angel City Deli" at bounding box center [208, 110] width 12 height 12
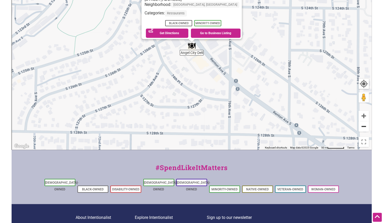
click at [360, 130] on button "Zoom out" at bounding box center [363, 126] width 10 height 10
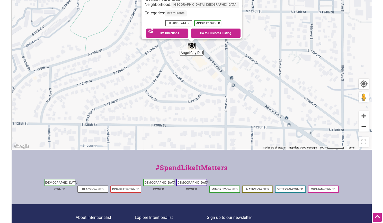
click at [360, 130] on button "Zoom out" at bounding box center [363, 126] width 10 height 10
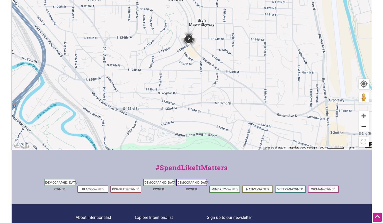
click at [359, 130] on button "Zoom out" at bounding box center [363, 126] width 10 height 10
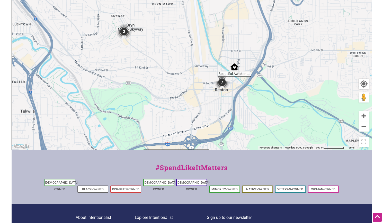
drag, startPoint x: 270, startPoint y: 118, endPoint x: 211, endPoint y: 109, distance: 59.6
click at [211, 114] on div "To navigate, press the arrow keys." at bounding box center [191, 50] width 359 height 200
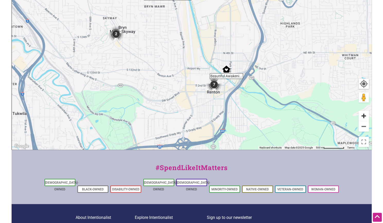
click at [363, 119] on button "Zoom in" at bounding box center [363, 116] width 10 height 10
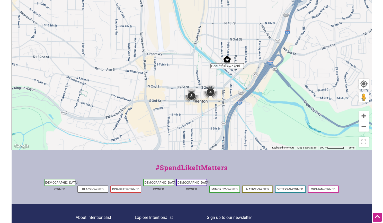
drag, startPoint x: 253, startPoint y: 106, endPoint x: 220, endPoint y: 74, distance: 46.1
click at [220, 74] on div "To navigate, press the arrow keys." at bounding box center [191, 50] width 359 height 200
click at [361, 117] on button "Zoom in" at bounding box center [363, 116] width 10 height 10
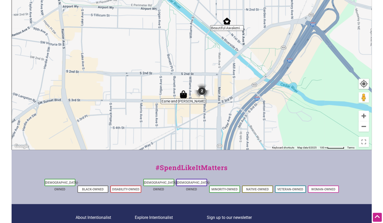
drag, startPoint x: 258, startPoint y: 114, endPoint x: 227, endPoint y: 66, distance: 57.3
click at [227, 66] on div "To navigate, press the arrow keys." at bounding box center [191, 50] width 359 height 200
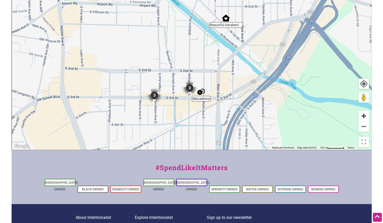
click at [364, 117] on button "Zoom in" at bounding box center [363, 116] width 10 height 10
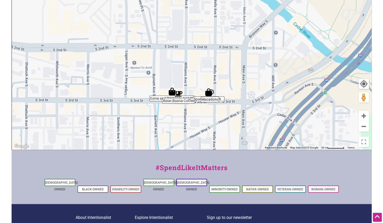
drag, startPoint x: 282, startPoint y: 113, endPoint x: 284, endPoint y: 73, distance: 39.9
click at [284, 73] on div "To navigate, press the arrow keys." at bounding box center [191, 50] width 359 height 200
click at [364, 125] on button "Zoom out" at bounding box center [363, 126] width 10 height 10
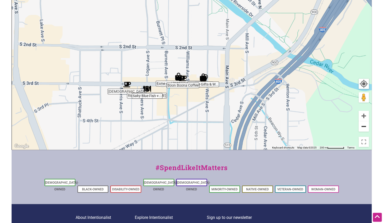
click at [364, 125] on button "Zoom out" at bounding box center [363, 126] width 10 height 10
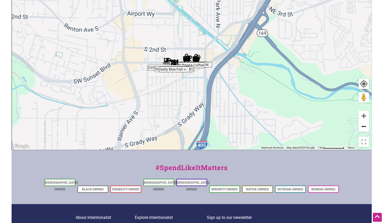
click at [364, 125] on button "Zoom out" at bounding box center [363, 126] width 10 height 10
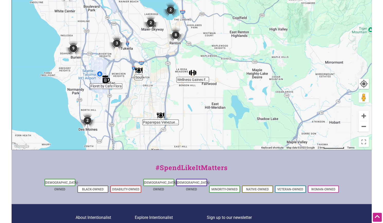
drag, startPoint x: 219, startPoint y: 109, endPoint x: 215, endPoint y: 106, distance: 5.5
click at [215, 106] on div "To navigate, press the arrow keys." at bounding box center [191, 50] width 359 height 200
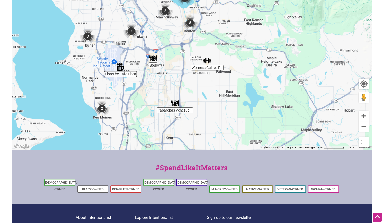
drag, startPoint x: 193, startPoint y: 105, endPoint x: 207, endPoint y: 95, distance: 17.4
click at [207, 95] on div "To navigate, press the arrow keys." at bounding box center [191, 50] width 359 height 200
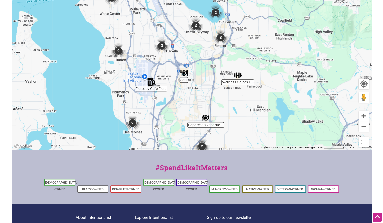
drag, startPoint x: 152, startPoint y: 77, endPoint x: 181, endPoint y: 86, distance: 30.5
click at [181, 86] on div "To navigate, press the arrow keys." at bounding box center [191, 50] width 359 height 200
click at [363, 115] on button "Zoom in" at bounding box center [363, 116] width 10 height 10
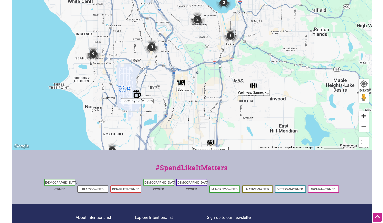
click at [363, 115] on button "Zoom in" at bounding box center [363, 116] width 10 height 10
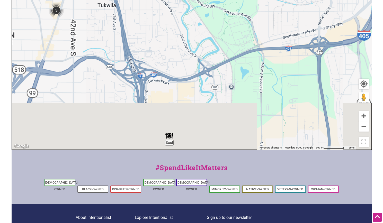
drag, startPoint x: 217, startPoint y: 106, endPoint x: 244, endPoint y: 16, distance: 93.6
click at [244, 16] on div "To navigate, press the arrow keys." at bounding box center [191, 50] width 359 height 200
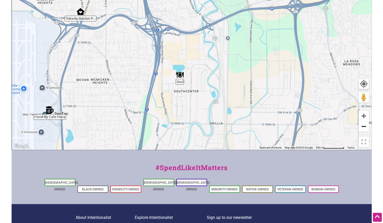
click at [362, 128] on button "Zoom out" at bounding box center [363, 126] width 10 height 10
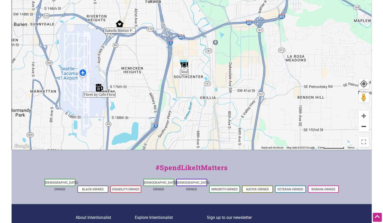
click at [362, 128] on button "Zoom out" at bounding box center [363, 126] width 10 height 10
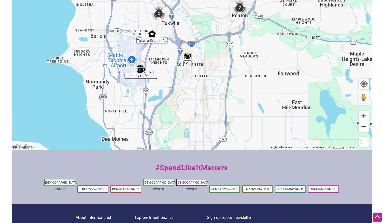
click at [362, 128] on button "Zoom out" at bounding box center [363, 126] width 10 height 10
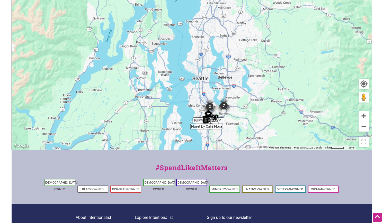
drag, startPoint x: 215, startPoint y: 59, endPoint x: 238, endPoint y: 131, distance: 75.2
click at [238, 131] on div "To navigate, press the arrow keys." at bounding box center [191, 50] width 359 height 200
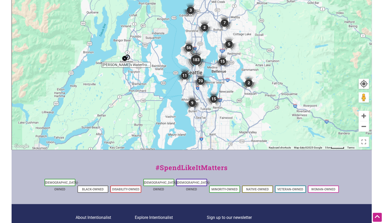
drag, startPoint x: 198, startPoint y: 52, endPoint x: 187, endPoint y: 26, distance: 28.2
click at [187, 26] on div "To navigate, press the arrow keys." at bounding box center [191, 50] width 359 height 200
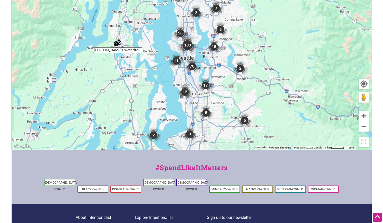
drag, startPoint x: 213, startPoint y: 66, endPoint x: 206, endPoint y: 81, distance: 16.7
click at [206, 81] on div "To navigate, press the arrow keys." at bounding box center [191, 50] width 359 height 200
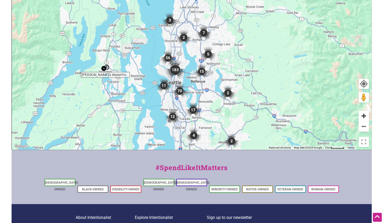
click at [363, 116] on button "Zoom in" at bounding box center [363, 116] width 10 height 10
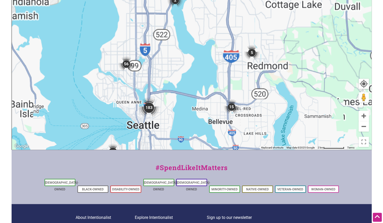
drag, startPoint x: 196, startPoint y: 103, endPoint x: 217, endPoint y: 70, distance: 38.6
click at [213, 67] on div "To navigate, press the arrow keys." at bounding box center [191, 50] width 359 height 200
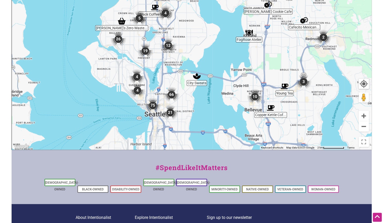
drag, startPoint x: 201, startPoint y: 104, endPoint x: 218, endPoint y: 64, distance: 42.8
click at [231, 53] on div "To navigate, press the arrow keys." at bounding box center [191, 50] width 359 height 200
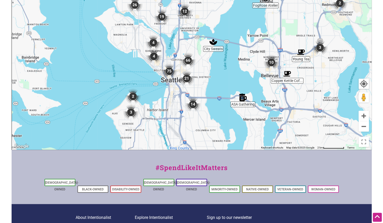
drag, startPoint x: 185, startPoint y: 107, endPoint x: 206, endPoint y: 78, distance: 35.0
click at [202, 78] on div "To navigate, press the arrow keys." at bounding box center [191, 50] width 359 height 200
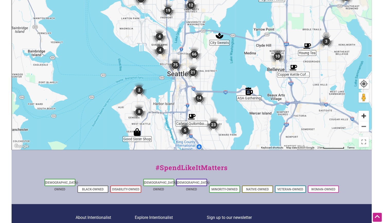
click at [367, 120] on button "Zoom in" at bounding box center [363, 116] width 10 height 10
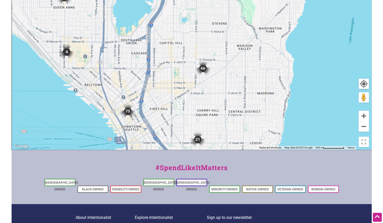
drag, startPoint x: 241, startPoint y: 121, endPoint x: 239, endPoint y: 70, distance: 50.9
click at [239, 70] on div "To navigate, press the arrow keys." at bounding box center [191, 50] width 359 height 200
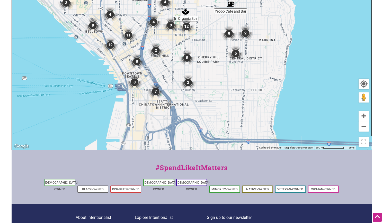
drag, startPoint x: 224, startPoint y: 110, endPoint x: 226, endPoint y: 66, distance: 44.0
click at [226, 66] on div "To navigate, press the arrow keys." at bounding box center [191, 50] width 359 height 200
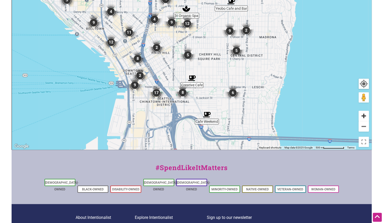
drag, startPoint x: 366, startPoint y: 116, endPoint x: 347, endPoint y: 118, distance: 19.4
click at [367, 116] on button "Zoom in" at bounding box center [363, 116] width 10 height 10
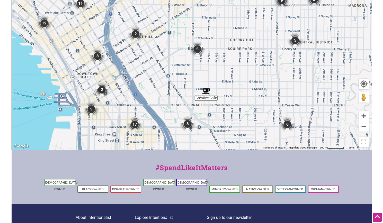
drag, startPoint x: 177, startPoint y: 104, endPoint x: 212, endPoint y: 62, distance: 54.6
click at [210, 62] on div "To navigate, press the arrow keys." at bounding box center [191, 50] width 359 height 200
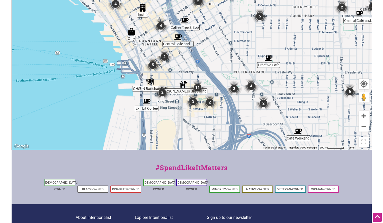
drag, startPoint x: 192, startPoint y: 103, endPoint x: 216, endPoint y: 100, distance: 24.5
click at [214, 100] on img "2" at bounding box center [210, 102] width 20 height 20
click at [362, 115] on button "Zoom in" at bounding box center [363, 116] width 10 height 10
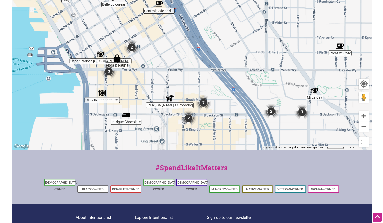
drag, startPoint x: 246, startPoint y: 103, endPoint x: 241, endPoint y: 81, distance: 21.5
click at [241, 81] on div "To navigate, press the arrow keys." at bounding box center [191, 50] width 359 height 200
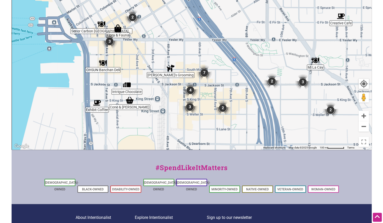
drag, startPoint x: 217, startPoint y: 90, endPoint x: 218, endPoint y: 62, distance: 27.8
click at [218, 62] on div "To navigate, press the arrow keys." at bounding box center [191, 50] width 359 height 200
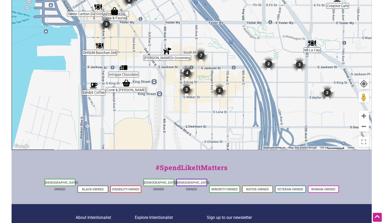
drag, startPoint x: 238, startPoint y: 112, endPoint x: 234, endPoint y: 96, distance: 16.5
click at [234, 96] on div "To navigate, press the arrow keys." at bounding box center [191, 50] width 359 height 200
click at [364, 116] on button "Zoom in" at bounding box center [363, 116] width 10 height 10
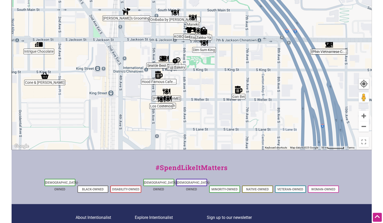
drag, startPoint x: 250, startPoint y: 112, endPoint x: 239, endPoint y: 77, distance: 36.2
click at [239, 77] on div "To navigate, press the arrow keys." at bounding box center [191, 50] width 359 height 200
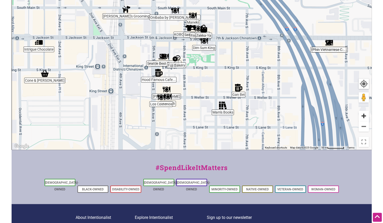
click at [366, 118] on button "Zoom in" at bounding box center [363, 116] width 10 height 10
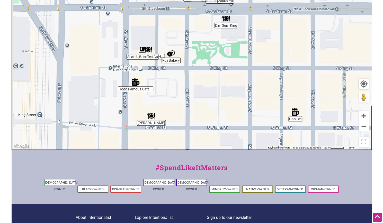
drag, startPoint x: 220, startPoint y: 107, endPoint x: 230, endPoint y: 91, distance: 18.9
click at [230, 91] on div "To navigate, press the arrow keys." at bounding box center [191, 50] width 359 height 200
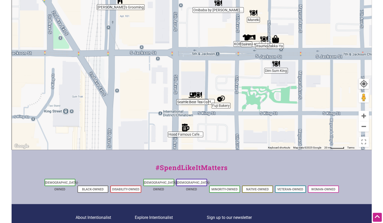
drag, startPoint x: 189, startPoint y: 86, endPoint x: 241, endPoint y: 134, distance: 71.1
click at [241, 136] on div "To navigate, press the arrow keys." at bounding box center [191, 50] width 359 height 200
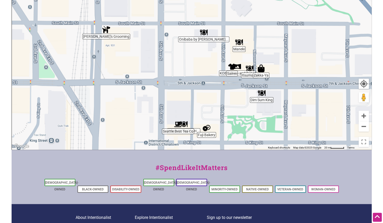
drag, startPoint x: 208, startPoint y: 92, endPoint x: 186, endPoint y: 107, distance: 26.5
click at [186, 107] on div "To navigate, press the arrow keys." at bounding box center [191, 50] width 359 height 200
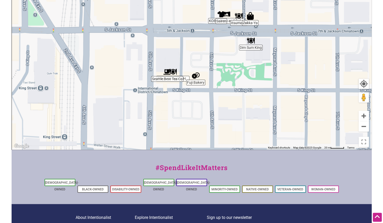
drag, startPoint x: 225, startPoint y: 128, endPoint x: 220, endPoint y: 80, distance: 48.8
click at [220, 80] on div "To navigate, press the arrow keys." at bounding box center [191, 50] width 359 height 200
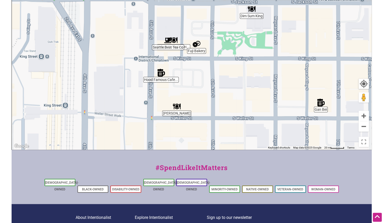
drag, startPoint x: 254, startPoint y: 111, endPoint x: 255, endPoint y: 78, distance: 32.9
click at [255, 78] on div "To navigate, press the arrow keys." at bounding box center [191, 50] width 359 height 200
click at [361, 117] on button "Zoom in" at bounding box center [363, 116] width 10 height 10
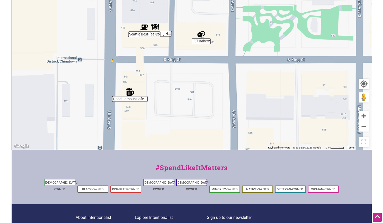
drag, startPoint x: 246, startPoint y: 122, endPoint x: 245, endPoint y: 113, distance: 9.3
click at [245, 113] on div "To navigate, press the arrow keys." at bounding box center [191, 50] width 359 height 200
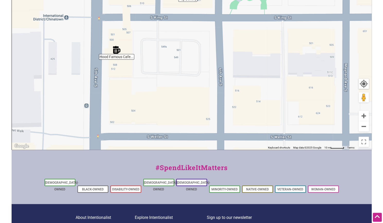
drag, startPoint x: 215, startPoint y: 110, endPoint x: 202, endPoint y: 61, distance: 50.3
click at [202, 61] on div "To navigate, press the arrow keys." at bounding box center [191, 50] width 359 height 200
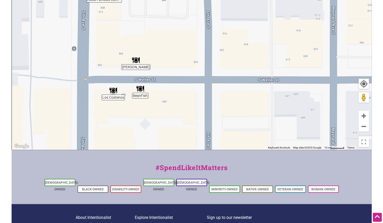
click at [205, 87] on div "To navigate, press the arrow keys." at bounding box center [191, 50] width 359 height 200
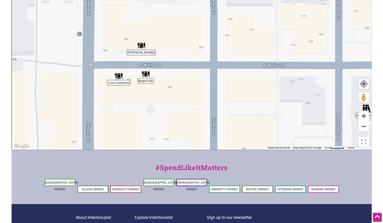
click at [203, 74] on div "To navigate, press the arrow keys." at bounding box center [191, 50] width 359 height 200
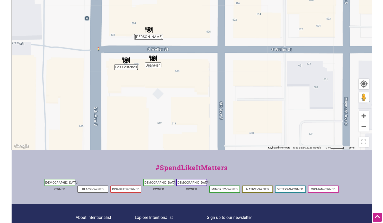
click at [185, 73] on div "To navigate, press the arrow keys." at bounding box center [191, 50] width 359 height 200
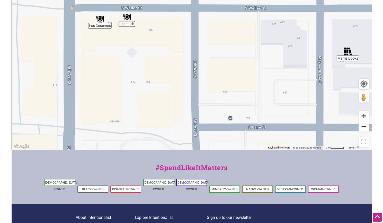
click at [364, 125] on button "Zoom out" at bounding box center [363, 126] width 10 height 10
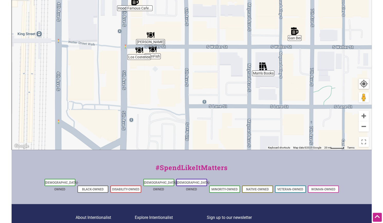
click at [287, 126] on div "To navigate, press the arrow keys." at bounding box center [191, 50] width 359 height 200
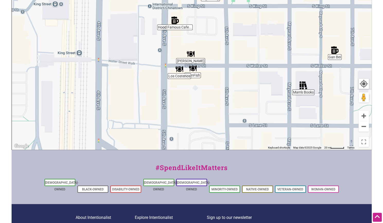
click at [213, 136] on div "To navigate, press the arrow keys." at bounding box center [191, 50] width 359 height 200
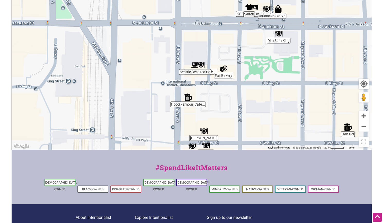
click at [192, 113] on div "To navigate, press the arrow keys." at bounding box center [191, 50] width 359 height 200
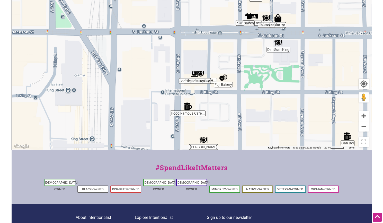
click at [369, 117] on div "To navigate, press the arrow keys." at bounding box center [191, 50] width 359 height 200
click at [365, 115] on button "Zoom in" at bounding box center [363, 116] width 10 height 10
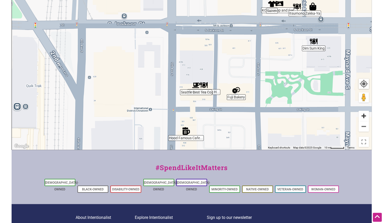
click at [365, 115] on button "Zoom in" at bounding box center [363, 116] width 10 height 10
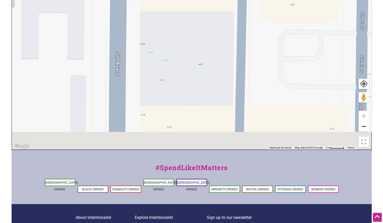
click at [224, 68] on div "To navigate, press the arrow keys." at bounding box center [191, 50] width 359 height 200
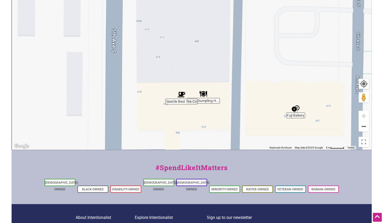
click at [219, 61] on div "To navigate, press the arrow keys." at bounding box center [191, 50] width 359 height 200
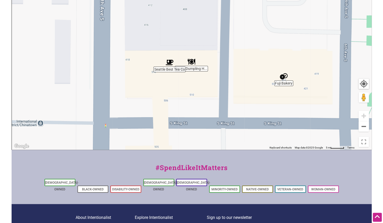
click at [222, 79] on div "To navigate, press the arrow keys." at bounding box center [191, 50] width 359 height 200
click at [199, 68] on div "To navigate, press the arrow keys." at bounding box center [191, 50] width 359 height 200
click at [365, 127] on button "Zoom out" at bounding box center [363, 126] width 10 height 10
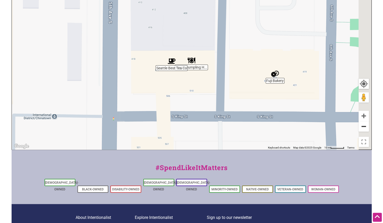
click at [365, 127] on button "Zoom out" at bounding box center [363, 126] width 10 height 10
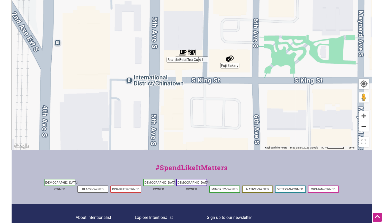
click at [365, 127] on button "Zoom out" at bounding box center [363, 126] width 10 height 10
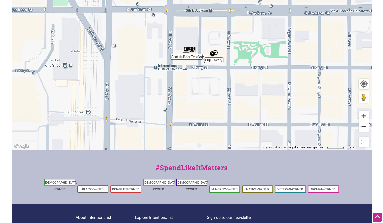
click at [365, 127] on button "Zoom out" at bounding box center [363, 126] width 10 height 10
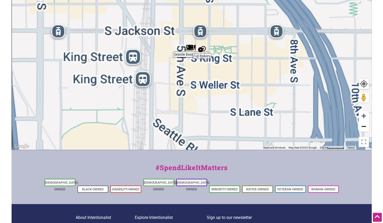
click at [365, 127] on button "Zoom out" at bounding box center [363, 126] width 10 height 10
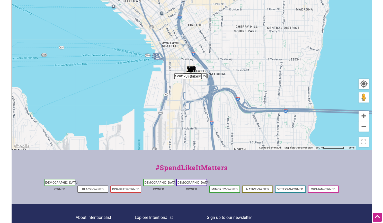
click at [225, 110] on div "To navigate, press the arrow keys." at bounding box center [191, 50] width 359 height 200
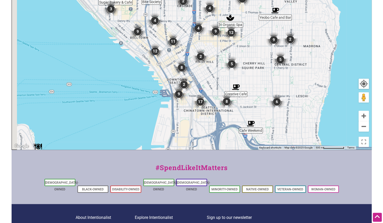
click at [186, 95] on img "9" at bounding box center [179, 94] width 20 height 20
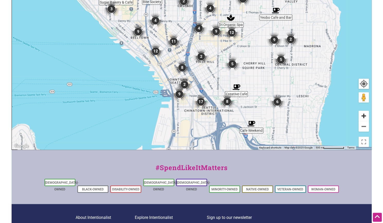
click at [362, 115] on button "Zoom in" at bounding box center [363, 116] width 10 height 10
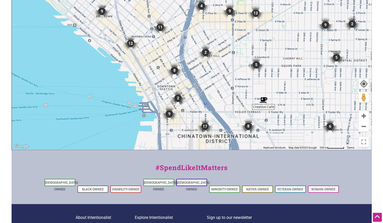
click at [237, 82] on div "To navigate, press the arrow keys." at bounding box center [191, 50] width 359 height 200
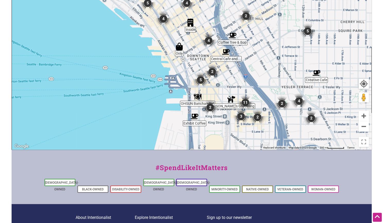
click at [259, 86] on div "To navigate, press the arrow keys." at bounding box center [191, 50] width 359 height 200
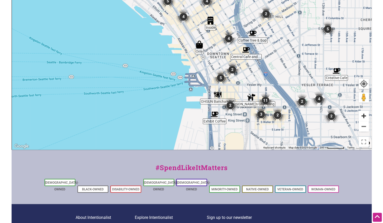
click at [362, 118] on button "Zoom in" at bounding box center [363, 116] width 10 height 10
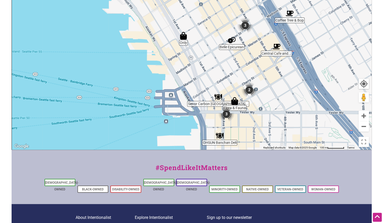
click at [239, 82] on img "2" at bounding box center [249, 90] width 20 height 20
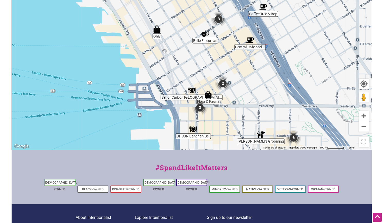
click at [236, 86] on div "To navigate, press the arrow keys." at bounding box center [191, 50] width 359 height 200
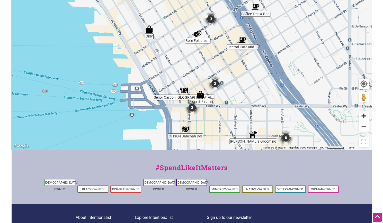
click at [368, 115] on button "Zoom in" at bounding box center [363, 116] width 10 height 10
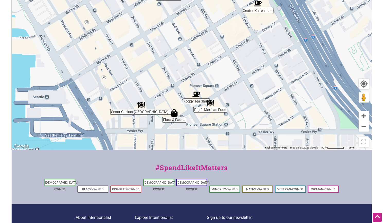
click at [207, 78] on div "To navigate, press the arrow keys." at bounding box center [191, 50] width 359 height 200
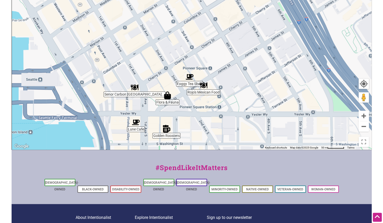
click at [235, 96] on div "To navigate, press the arrow keys." at bounding box center [191, 50] width 359 height 200
click at [134, 123] on img "Lune Cafe" at bounding box center [136, 122] width 12 height 12
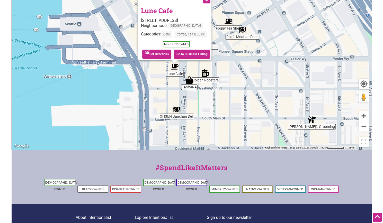
click at [180, 143] on div "To navigate, press the arrow keys. Lune Cafe 107 1st Ave S, Seattle, WA 98104 N…" at bounding box center [191, 50] width 359 height 200
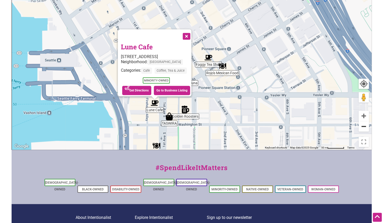
click at [363, 127] on button "Zoom out" at bounding box center [363, 126] width 10 height 10
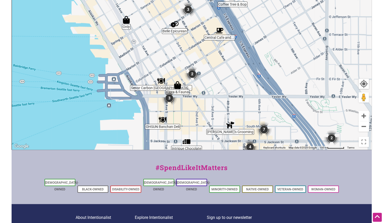
click at [204, 90] on div "To navigate, press the arrow keys." at bounding box center [191, 50] width 359 height 200
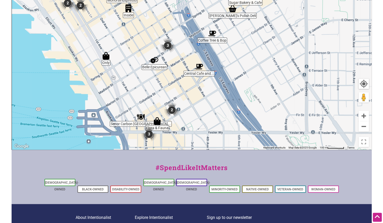
click at [200, 84] on div "To navigate, press the arrow keys." at bounding box center [191, 50] width 359 height 200
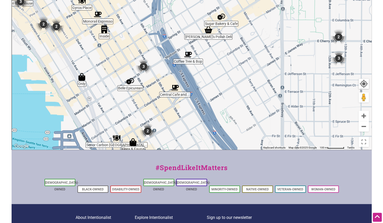
click at [160, 83] on div "To navigate, press the arrow keys." at bounding box center [191, 50] width 359 height 200
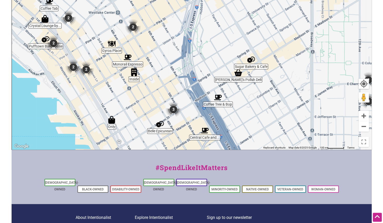
click at [237, 117] on div "To navigate, press the arrow keys." at bounding box center [191, 50] width 359 height 200
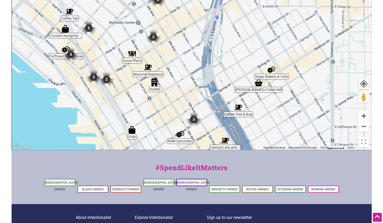
click at [179, 77] on div "To navigate, press the arrow keys." at bounding box center [191, 50] width 359 height 200
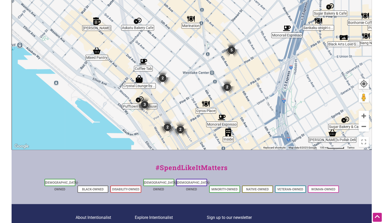
click at [201, 138] on div "To navigate, press the arrow keys." at bounding box center [191, 50] width 359 height 200
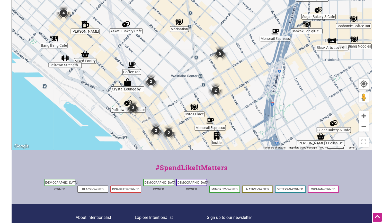
click at [211, 99] on div "To navigate, press the arrow keys." at bounding box center [191, 50] width 359 height 200
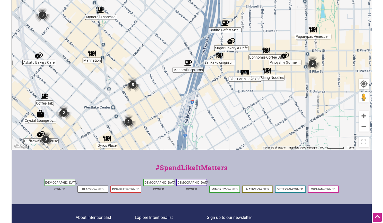
click at [219, 101] on div "To navigate, press the arrow keys." at bounding box center [191, 50] width 359 height 200
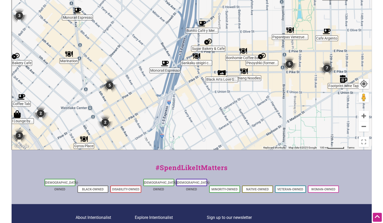
click at [239, 96] on div "To navigate, press the arrow keys." at bounding box center [191, 50] width 359 height 200
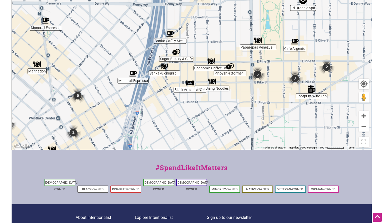
click at [236, 104] on div "To navigate, press the arrow keys." at bounding box center [191, 50] width 359 height 200
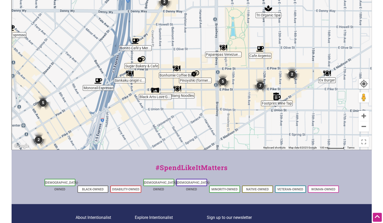
click at [224, 114] on div "To navigate, press the arrow keys." at bounding box center [191, 50] width 359 height 200
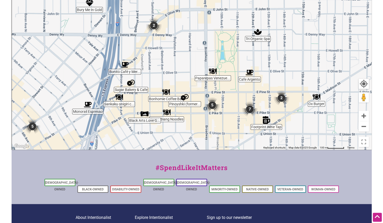
click at [239, 128] on div "To navigate, press the arrow keys." at bounding box center [191, 50] width 359 height 200
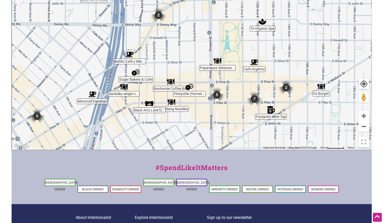
click at [269, 110] on img "Footprint Wine Tap" at bounding box center [271, 110] width 12 height 12
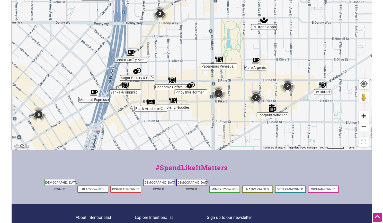
click at [363, 115] on button "Zoom in" at bounding box center [363, 116] width 10 height 10
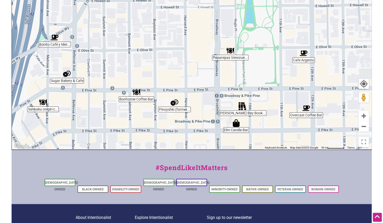
click at [237, 73] on div "To navigate, press the arrow keys." at bounding box center [191, 50] width 359 height 200
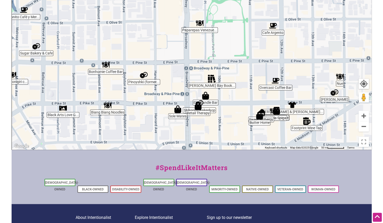
click at [283, 106] on div "To navigate, press the arrow keys." at bounding box center [191, 50] width 359 height 200
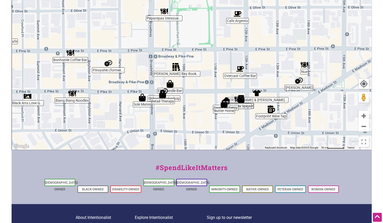
click at [206, 100] on div "To navigate, press the arrow keys." at bounding box center [191, 50] width 359 height 200
click at [357, 116] on div "To navigate, press the arrow keys." at bounding box center [191, 50] width 359 height 200
click at [359, 116] on button "Zoom in" at bounding box center [363, 116] width 10 height 10
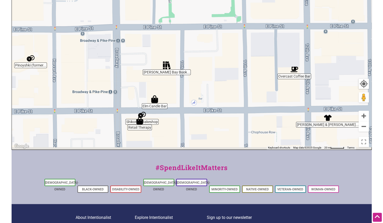
drag, startPoint x: 242, startPoint y: 110, endPoint x: 248, endPoint y: 88, distance: 23.4
click at [248, 88] on div "To navigate, press the arrow keys." at bounding box center [191, 50] width 359 height 200
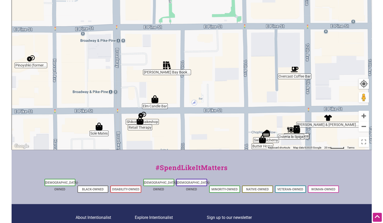
click at [170, 76] on div "To navigate, press the arrow keys." at bounding box center [191, 50] width 359 height 200
click at [170, 71] on div "To navigate, press the arrow keys." at bounding box center [191, 50] width 359 height 200
click at [170, 73] on div "To navigate, press the arrow keys." at bounding box center [191, 50] width 359 height 200
click at [166, 67] on img "Elliott Bay Book Company" at bounding box center [167, 65] width 12 height 12
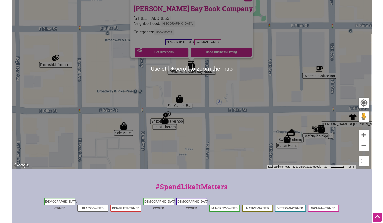
scroll to position [103, 0]
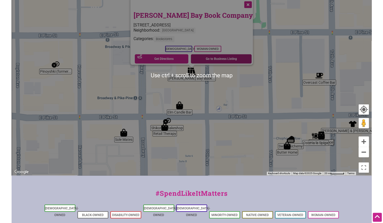
click at [212, 55] on link "Go to Business Listing" at bounding box center [221, 58] width 61 height 9
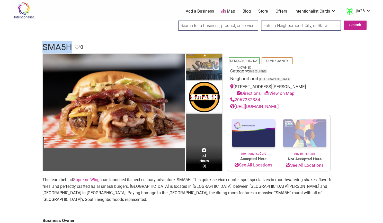
drag, startPoint x: 44, startPoint y: 47, endPoint x: 71, endPoint y: 49, distance: 27.5
click at [71, 49] on h1 "SMA5H" at bounding box center [57, 47] width 30 height 12
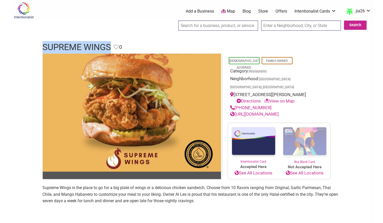
drag, startPoint x: 45, startPoint y: 47, endPoint x: 111, endPoint y: 48, distance: 66.3
click at [111, 48] on h1 "Supreme Wings" at bounding box center [76, 47] width 68 height 12
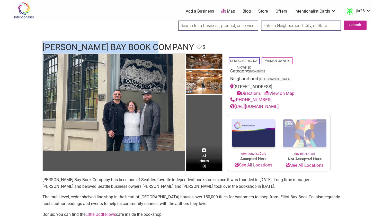
drag, startPoint x: 43, startPoint y: 45, endPoint x: 160, endPoint y: 47, distance: 117.4
click at [160, 47] on h1 "[PERSON_NAME] Bay Book Company" at bounding box center [117, 47] width 151 height 12
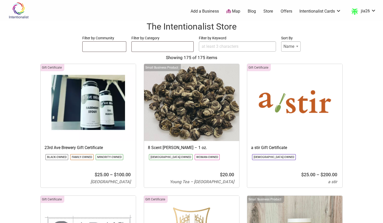
select select
click at [254, 13] on link "Blog" at bounding box center [251, 11] width 8 height 6
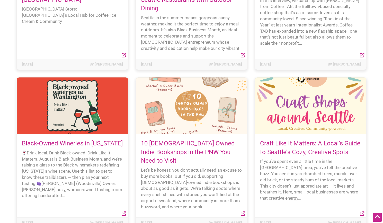
scroll to position [180, 0]
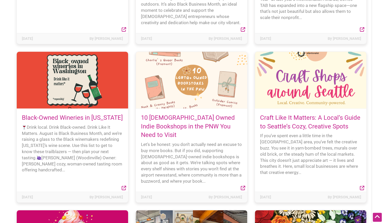
click at [170, 124] on link "10 [DEMOGRAPHIC_DATA] Owned Indie Bookshops in the PNW You Need to Visit" at bounding box center [188, 126] width 94 height 24
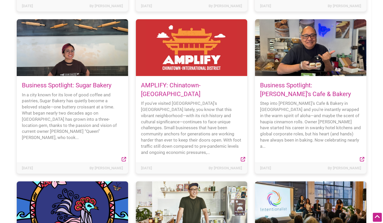
scroll to position [854, 0]
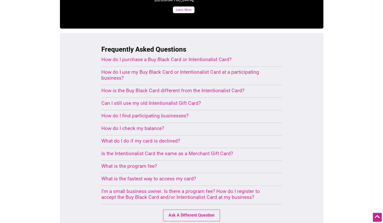
scroll to position [308, 0]
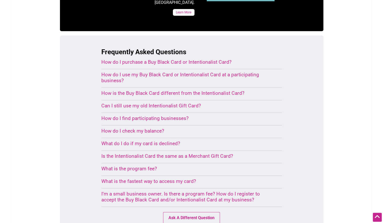
click at [128, 166] on div "What is the program fee?" at bounding box center [185, 169] width 168 height 6
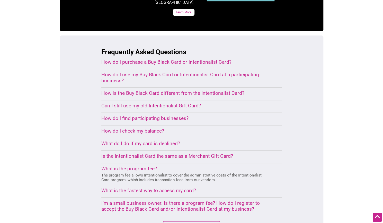
click at [141, 141] on div "What do I do if my card is declined?" at bounding box center [185, 144] width 168 height 6
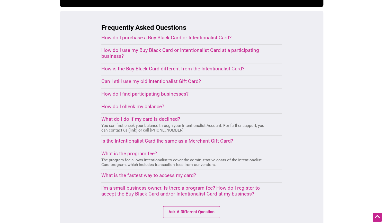
scroll to position [360, 0]
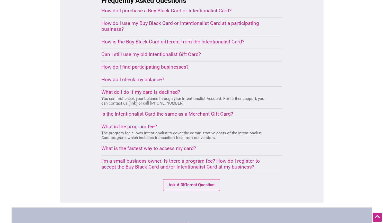
click at [145, 158] on div "I’m a small business owner. Is there a program fee? How do I register to accept…" at bounding box center [185, 164] width 168 height 12
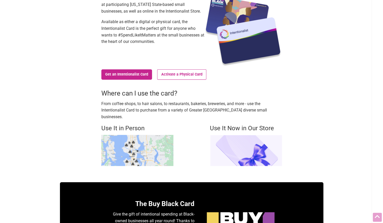
scroll to position [0, 0]
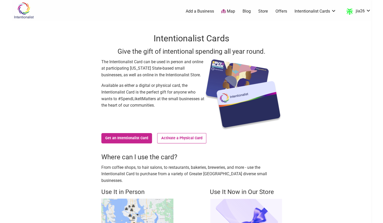
click at [229, 13] on link "Map" at bounding box center [228, 11] width 14 height 6
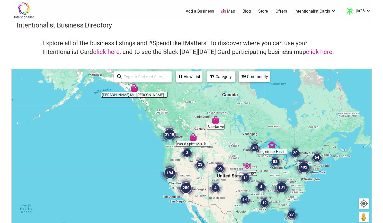
click at [172, 133] on img "3948" at bounding box center [169, 134] width 25 height 25
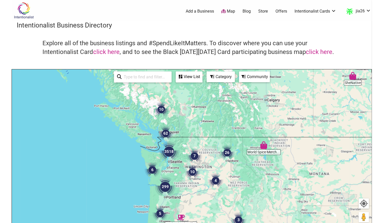
click at [172, 156] on img "3518" at bounding box center [168, 151] width 25 height 25
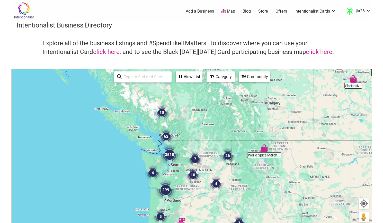
click at [172, 158] on img "3518" at bounding box center [169, 154] width 25 height 25
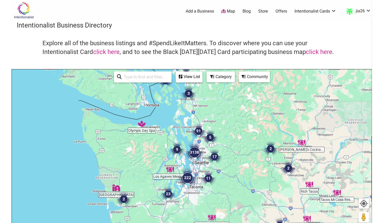
click at [197, 155] on img "3138" at bounding box center [194, 152] width 25 height 25
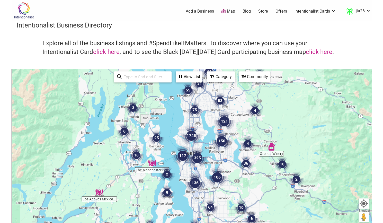
click at [196, 157] on img "325" at bounding box center [197, 158] width 25 height 25
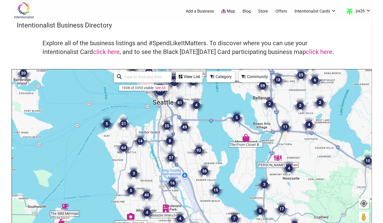
click at [175, 85] on img "402" at bounding box center [174, 81] width 25 height 25
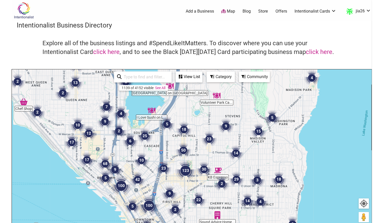
drag, startPoint x: 194, startPoint y: 178, endPoint x: 194, endPoint y: 159, distance: 19.0
click at [194, 159] on img "123" at bounding box center [185, 170] width 25 height 25
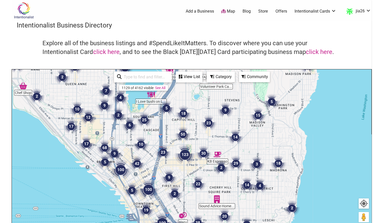
click at [186, 155] on img "123" at bounding box center [184, 154] width 25 height 25
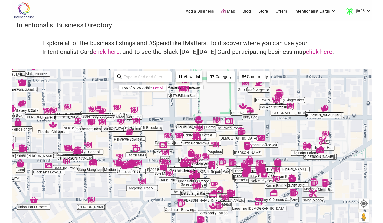
drag, startPoint x: 239, startPoint y: 159, endPoint x: 196, endPoint y: 158, distance: 42.7
click at [197, 170] on div "To navigate, press the arrow keys." at bounding box center [336, 170] width 359 height 0
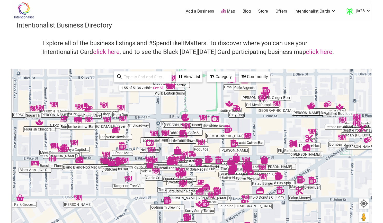
scroll to position [51, 0]
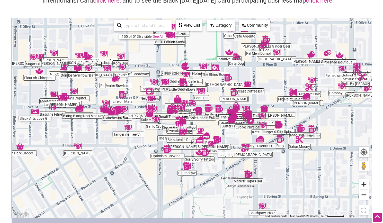
click at [365, 187] on button "Zoom in" at bounding box center [363, 184] width 10 height 10
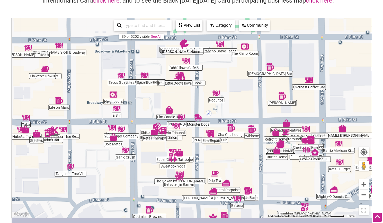
click at [237, 163] on div "To navigate, press the arrow keys." at bounding box center [191, 118] width 359 height 200
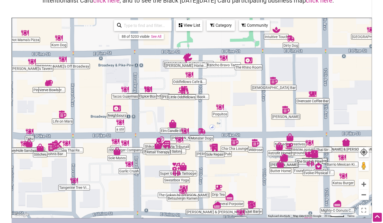
drag, startPoint x: 205, startPoint y: 97, endPoint x: 208, endPoint y: 109, distance: 12.2
click at [208, 109] on div "To navigate, press the arrow keys." at bounding box center [191, 118] width 359 height 200
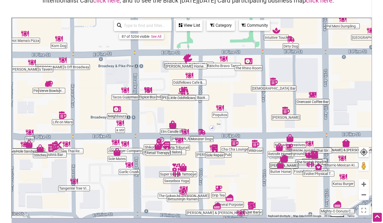
click at [181, 93] on img "Little Oddfellows" at bounding box center [182, 91] width 12 height 12
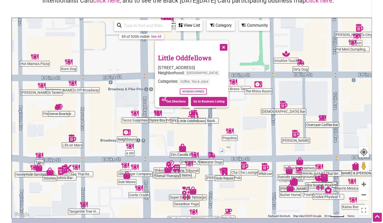
click at [202, 126] on div "To navigate, press the arrow keys. Little Oddfellows 1521 10th Ave, Seattle, WA…" at bounding box center [191, 118] width 359 height 200
click at [207, 124] on div "To navigate, press the arrow keys. Little Oddfellows 1521 10th Ave, Seattle, WA…" at bounding box center [191, 118] width 359 height 200
drag, startPoint x: 211, startPoint y: 120, endPoint x: 207, endPoint y: 119, distance: 3.4
click at [210, 120] on div "To navigate, press the arrow keys. Little Oddfellows 1521 10th Ave, Seattle, WA…" at bounding box center [191, 118] width 359 height 200
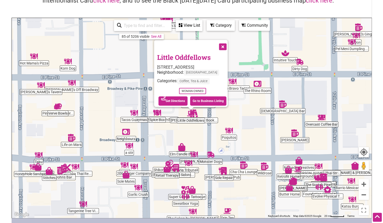
click at [228, 32] on div "To navigate, press the arrow keys. Little Oddfellows 1521 10th Ave, Seattle, WA…" at bounding box center [191, 118] width 359 height 200
click at [202, 28] on div "Category" at bounding box center [189, 26] width 26 height 10
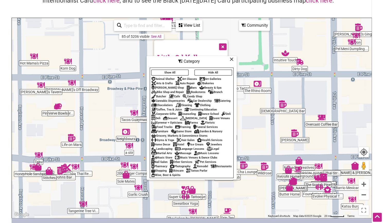
click at [198, 90] on div "Bookstores" at bounding box center [195, 91] width 19 height 3
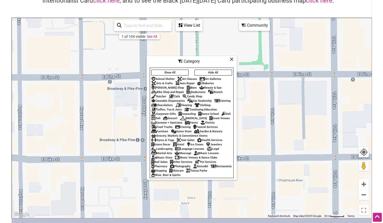
click at [232, 59] on icon at bounding box center [231, 59] width 4 height 0
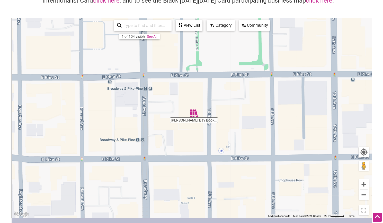
click at [194, 116] on img "Elliott Bay Book Company" at bounding box center [194, 113] width 12 height 12
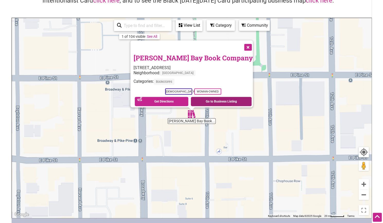
click at [209, 97] on link "Go to Business Listing" at bounding box center [221, 101] width 61 height 9
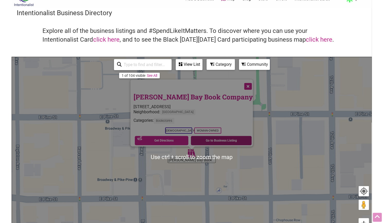
scroll to position [0, 0]
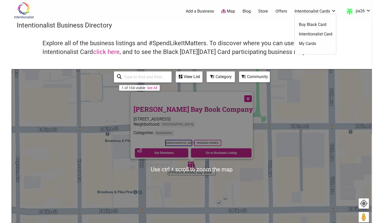
click at [309, 13] on link "Intentionalist Cards" at bounding box center [315, 11] width 42 height 6
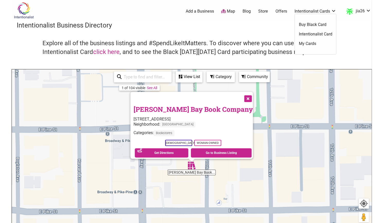
click at [315, 34] on link "Intentionalist Card" at bounding box center [314, 34] width 33 height 6
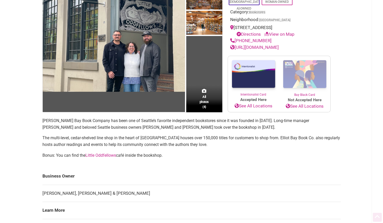
scroll to position [77, 0]
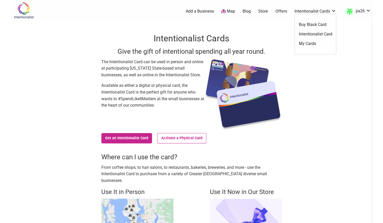
click at [310, 10] on link "Intentionalist Cards" at bounding box center [315, 11] width 42 height 6
click at [306, 45] on link "My Cards" at bounding box center [314, 44] width 33 height 6
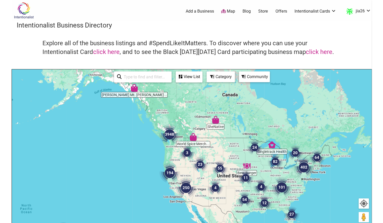
click at [224, 81] on div "Category" at bounding box center [220, 76] width 28 height 11
click at [202, 76] on div "Category" at bounding box center [189, 77] width 26 height 10
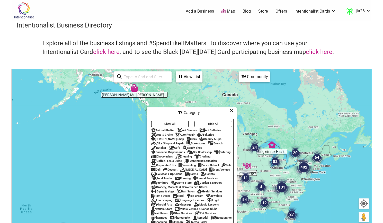
click at [199, 142] on div "Bookstores" at bounding box center [195, 143] width 19 height 3
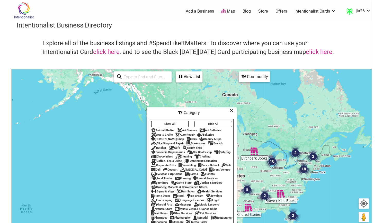
click at [232, 110] on icon at bounding box center [231, 110] width 4 height 0
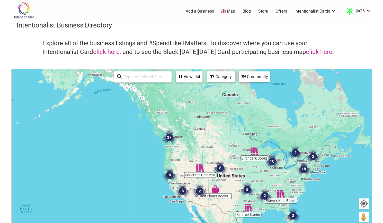
click at [171, 139] on img "37" at bounding box center [169, 138] width 20 height 20
click at [168, 138] on img "37" at bounding box center [169, 138] width 20 height 20
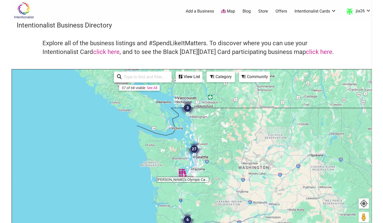
click at [193, 151] on img "27" at bounding box center [194, 149] width 20 height 20
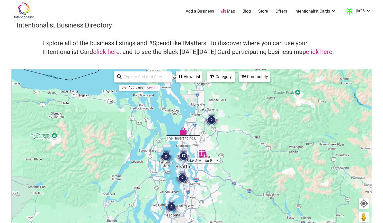
click at [183, 157] on img "17" at bounding box center [183, 156] width 20 height 20
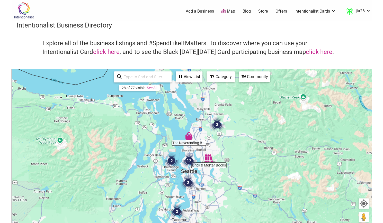
click at [190, 160] on img "17" at bounding box center [189, 161] width 20 height 20
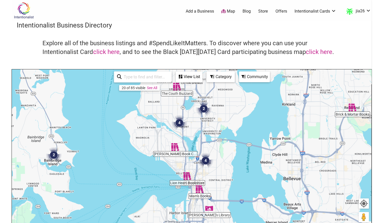
click at [204, 162] on img "4" at bounding box center [206, 161] width 20 height 20
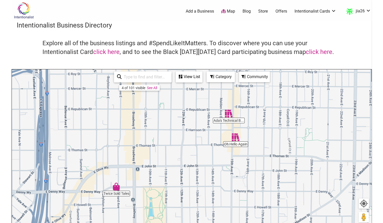
drag, startPoint x: 226, startPoint y: 133, endPoint x: 218, endPoint y: 144, distance: 13.6
click at [211, 151] on div "To navigate, press the arrow keys." at bounding box center [191, 169] width 359 height 200
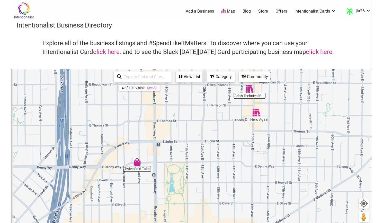
drag, startPoint x: 191, startPoint y: 150, endPoint x: 216, endPoint y: 116, distance: 41.5
click at [216, 116] on div "To navigate, press the arrow keys." at bounding box center [191, 169] width 359 height 200
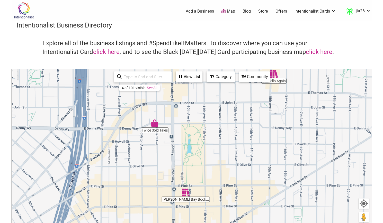
drag, startPoint x: 219, startPoint y: 156, endPoint x: 213, endPoint y: 146, distance: 11.6
click at [223, 132] on div "To navigate, press the arrow keys." at bounding box center [191, 169] width 359 height 200
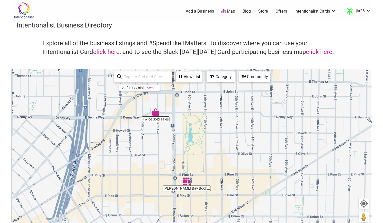
click at [187, 182] on img "Elliott Bay Book Company" at bounding box center [187, 181] width 12 height 12
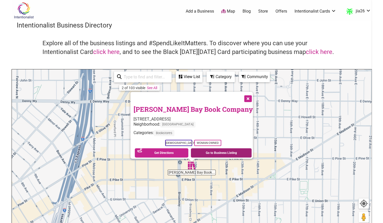
click at [210, 149] on link "Go to Business Listing" at bounding box center [221, 152] width 61 height 9
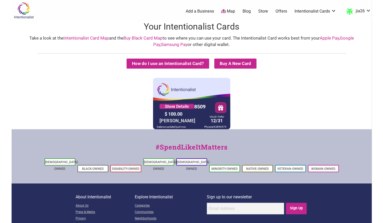
click at [221, 107] on button "button" at bounding box center [220, 108] width 11 height 10
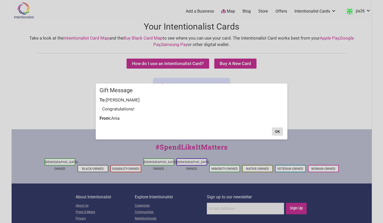
click at [278, 132] on button "OK" at bounding box center [277, 131] width 11 height 8
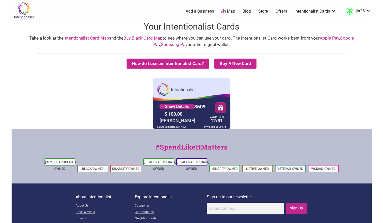
click at [219, 108] on button "button" at bounding box center [220, 107] width 11 height 10
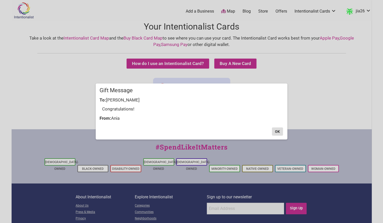
click at [276, 131] on button "OK" at bounding box center [277, 131] width 11 height 8
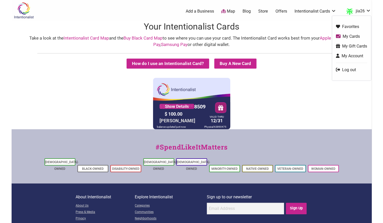
click at [361, 13] on link "jia26" at bounding box center [356, 11] width 27 height 9
click at [358, 36] on link "My Cards" at bounding box center [351, 36] width 31 height 6
click at [352, 54] on link "My Account" at bounding box center [351, 56] width 31 height 6
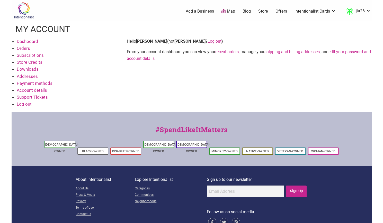
click at [26, 49] on link "Orders" at bounding box center [23, 48] width 13 height 5
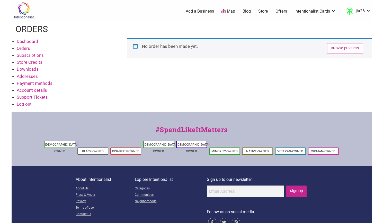
click at [29, 41] on link "Dashboard" at bounding box center [27, 41] width 21 height 5
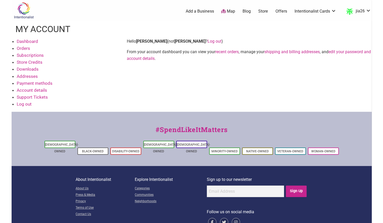
click at [47, 83] on link "Payment methods" at bounding box center [35, 83] width 36 height 5
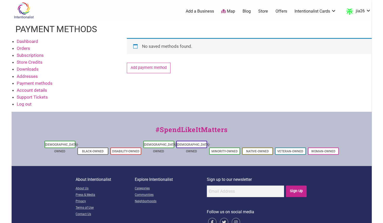
click at [45, 89] on link "Account details" at bounding box center [32, 90] width 30 height 5
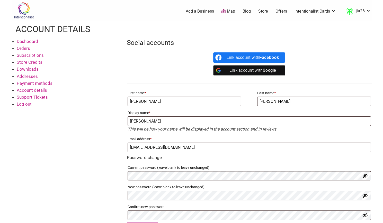
click at [25, 75] on link "Addresses" at bounding box center [27, 76] width 21 height 5
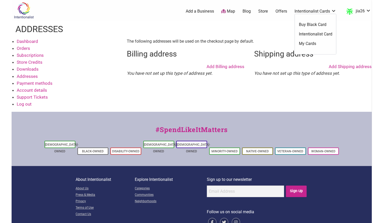
click at [306, 45] on link "My Cards" at bounding box center [314, 44] width 33 height 6
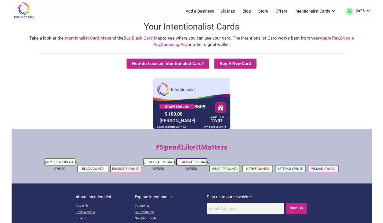
click at [221, 109] on button "button" at bounding box center [220, 108] width 11 height 10
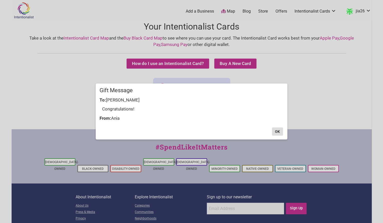
click at [277, 132] on button "OK" at bounding box center [277, 131] width 11 height 8
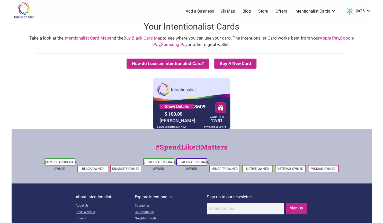
click at [26, 13] on img at bounding box center [24, 10] width 24 height 17
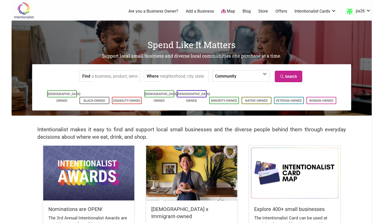
click at [165, 78] on input "Where" at bounding box center [183, 76] width 47 height 12
click at [114, 78] on input "Find" at bounding box center [114, 76] width 47 height 12
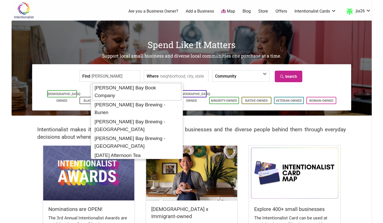
click at [151, 87] on div "[PERSON_NAME] Bay Book Company" at bounding box center [136, 91] width 89 height 17
type input "[PERSON_NAME] Bay Book Company"
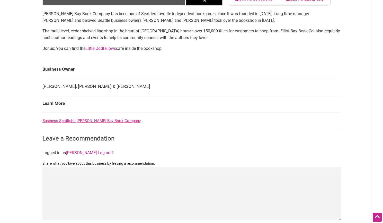
scroll to position [206, 0]
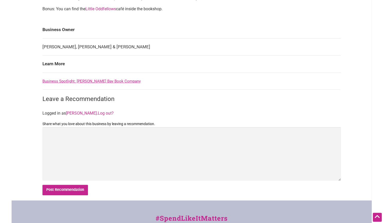
click at [100, 80] on link "Business Spotlight: [PERSON_NAME] Bay Book Company" at bounding box center [91, 81] width 98 height 5
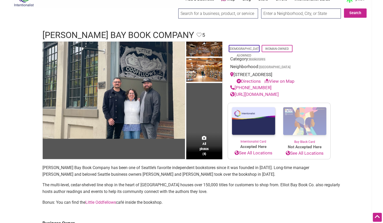
scroll to position [0, 0]
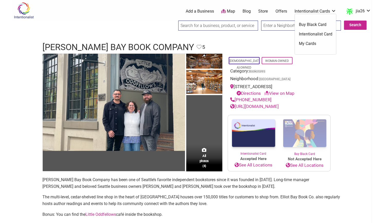
click at [312, 35] on link "Intentionalist Card" at bounding box center [314, 34] width 33 height 6
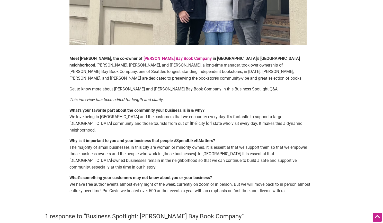
scroll to position [154, 0]
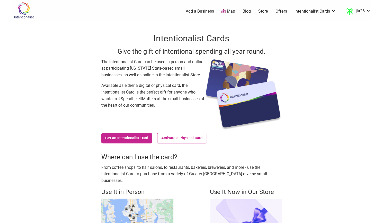
click at [229, 12] on link "Map" at bounding box center [228, 11] width 14 height 6
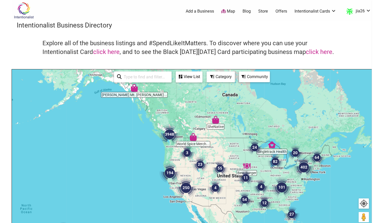
click at [168, 132] on img "3948" at bounding box center [169, 134] width 25 height 25
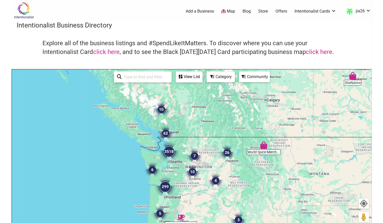
click at [169, 153] on img "3518" at bounding box center [168, 151] width 25 height 25
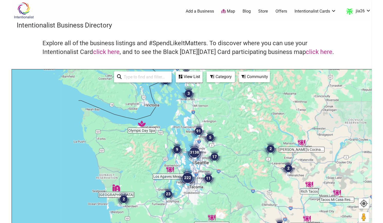
click at [202, 79] on div "Category" at bounding box center [189, 77] width 26 height 10
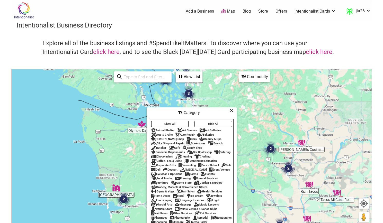
click at [197, 142] on div "Bookstores" at bounding box center [195, 143] width 19 height 3
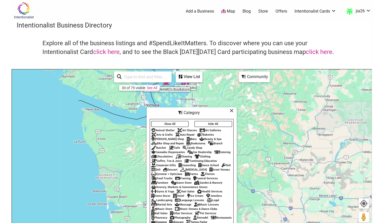
click at [229, 109] on div "Category" at bounding box center [191, 113] width 89 height 10
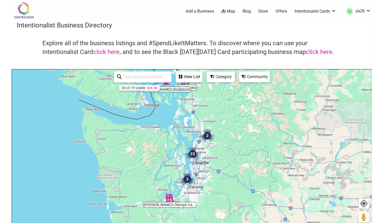
click at [193, 156] on img "23" at bounding box center [193, 154] width 20 height 20
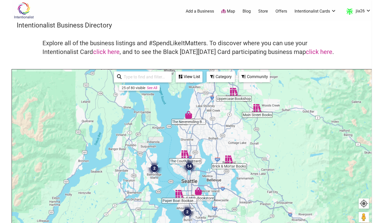
click at [190, 169] on img "14" at bounding box center [189, 166] width 20 height 20
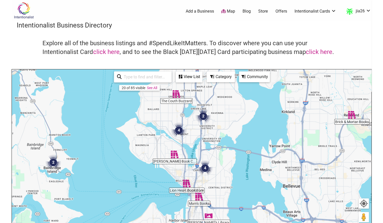
click at [206, 170] on img "4" at bounding box center [205, 168] width 20 height 20
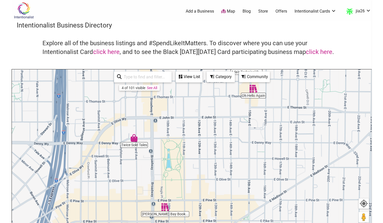
drag, startPoint x: 203, startPoint y: 181, endPoint x: 205, endPoint y: 145, distance: 36.0
click at [205, 145] on div "To navigate, press the arrow keys." at bounding box center [191, 169] width 359 height 200
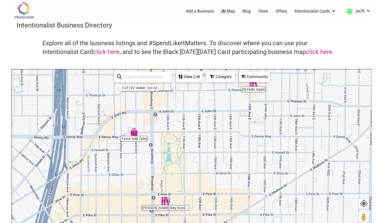
click at [164, 205] on img "Elliott Bay Book Company" at bounding box center [165, 201] width 12 height 12
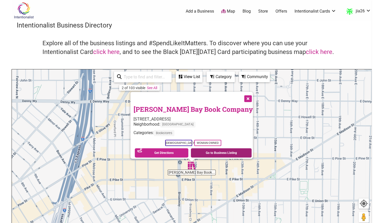
click at [198, 150] on link "Go to Business Listing" at bounding box center [221, 152] width 61 height 9
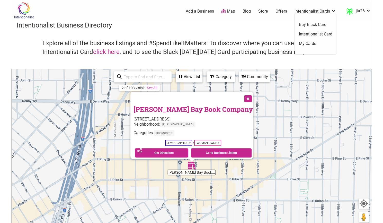
click at [311, 44] on link "My Cards" at bounding box center [314, 44] width 33 height 6
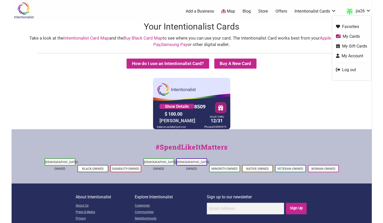
click at [349, 69] on link "Log out" at bounding box center [351, 70] width 31 height 6
